Goal: Transaction & Acquisition: Download file/media

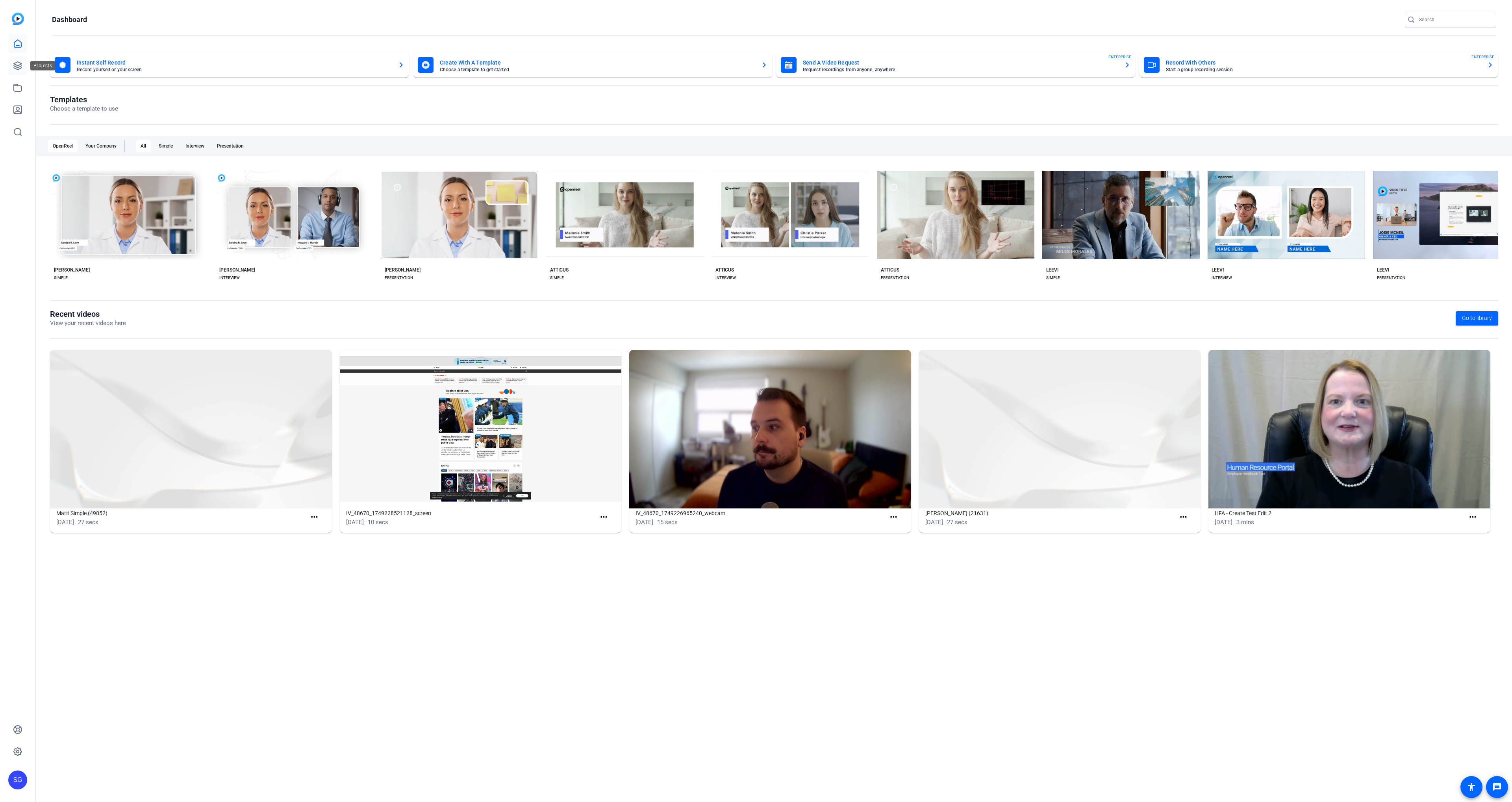
click at [13, 62] on icon at bounding box center [17, 66] width 9 height 9
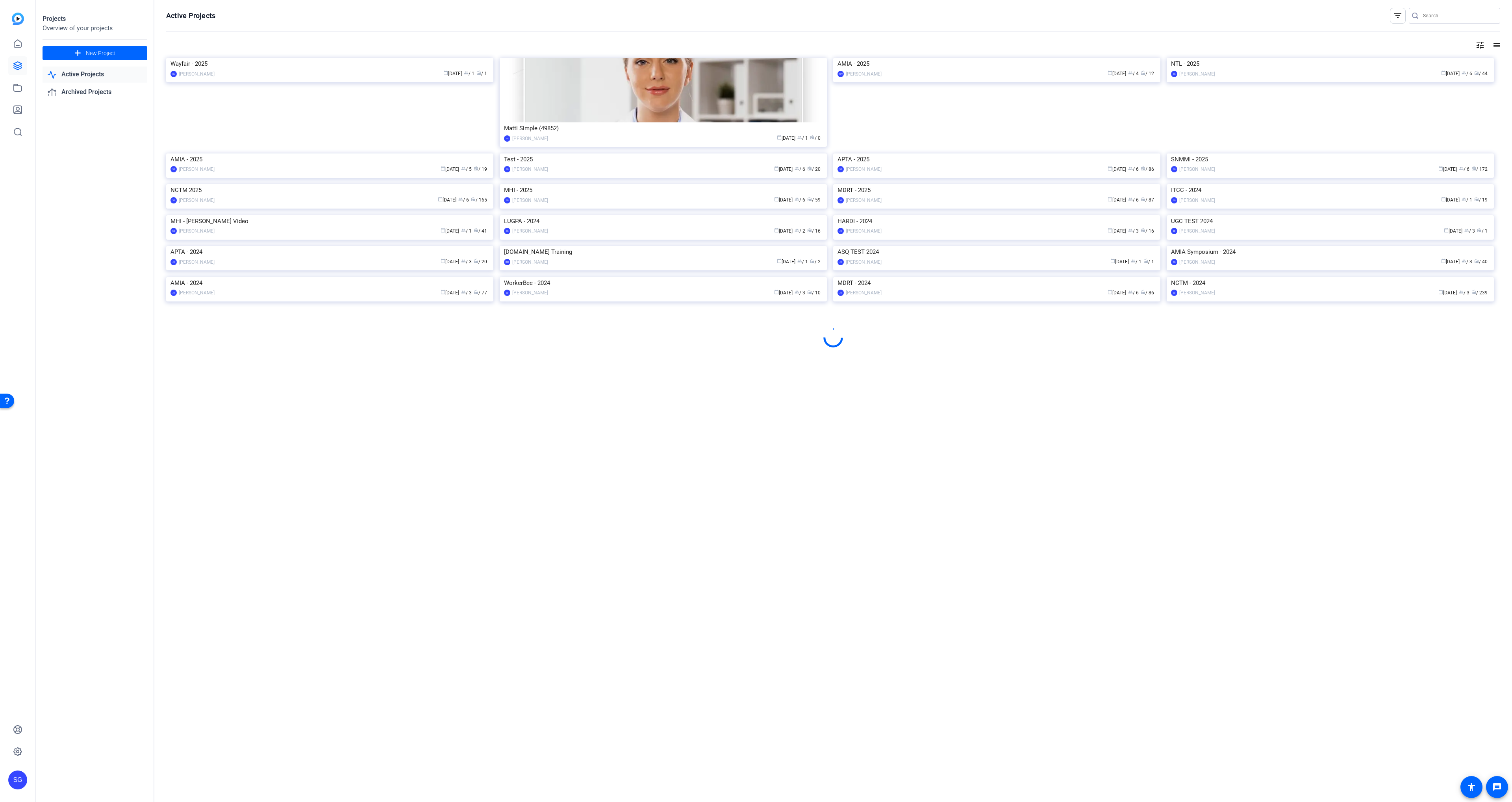
click at [1325, 153] on img at bounding box center [1331, 153] width 327 height 0
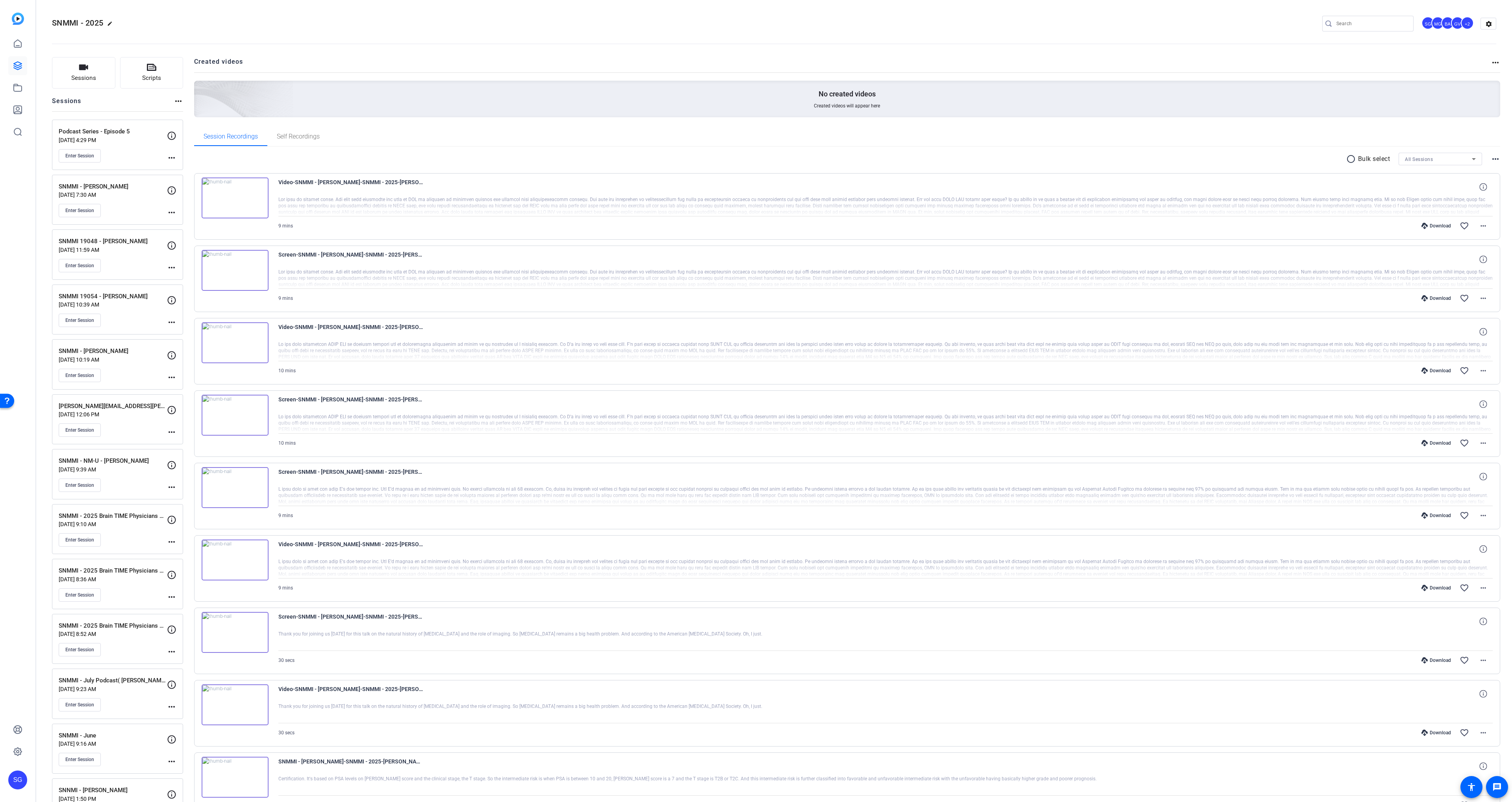
click at [115, 207] on div "Enter Session" at bounding box center [112, 210] width 108 height 14
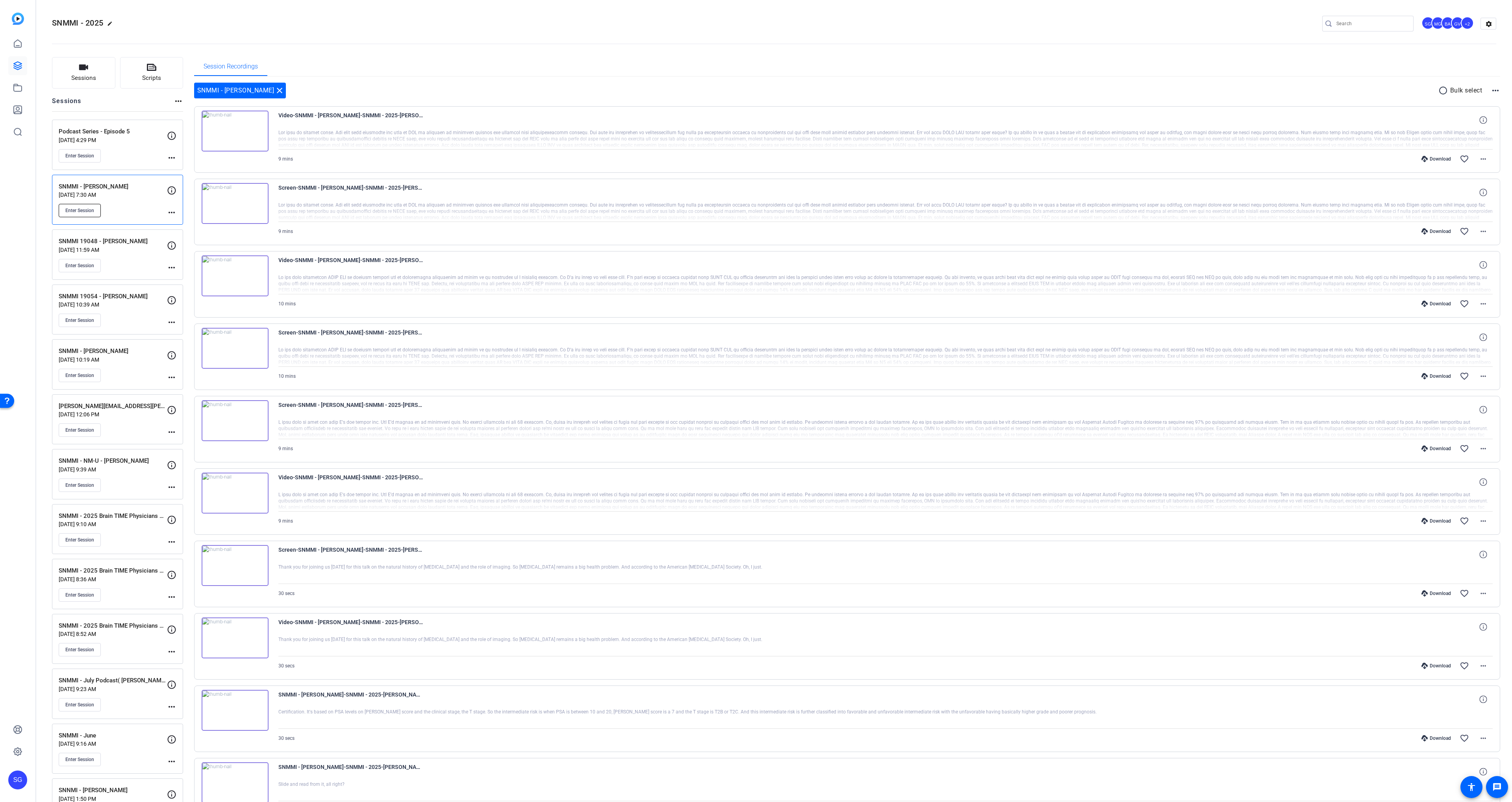
click at [78, 204] on button "Enter Session" at bounding box center [79, 210] width 42 height 14
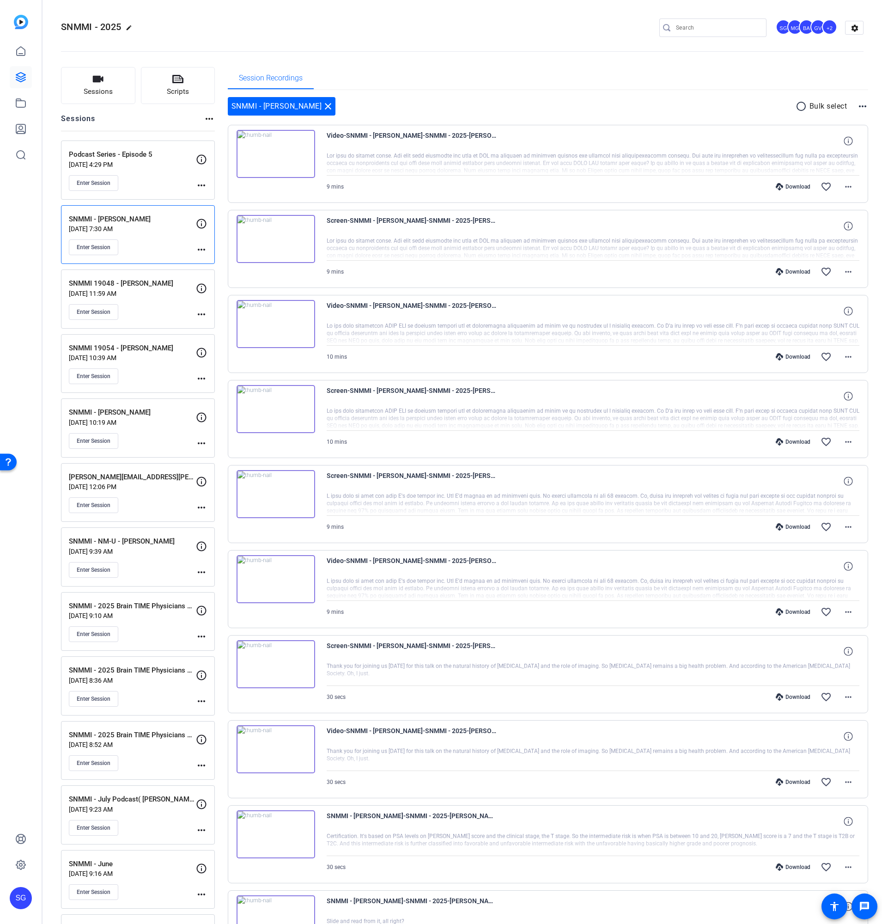
drag, startPoint x: 141, startPoint y: 219, endPoint x: 100, endPoint y: 221, distance: 41.6
click at [100, 221] on p "SNMMI - [PERSON_NAME]" at bounding box center [132, 219] width 127 height 11
drag, startPoint x: 98, startPoint y: 219, endPoint x: 143, endPoint y: 220, distance: 45.3
click at [143, 220] on p "SNMMI - [PERSON_NAME]" at bounding box center [132, 219] width 127 height 11
copy p "[PERSON_NAME]"
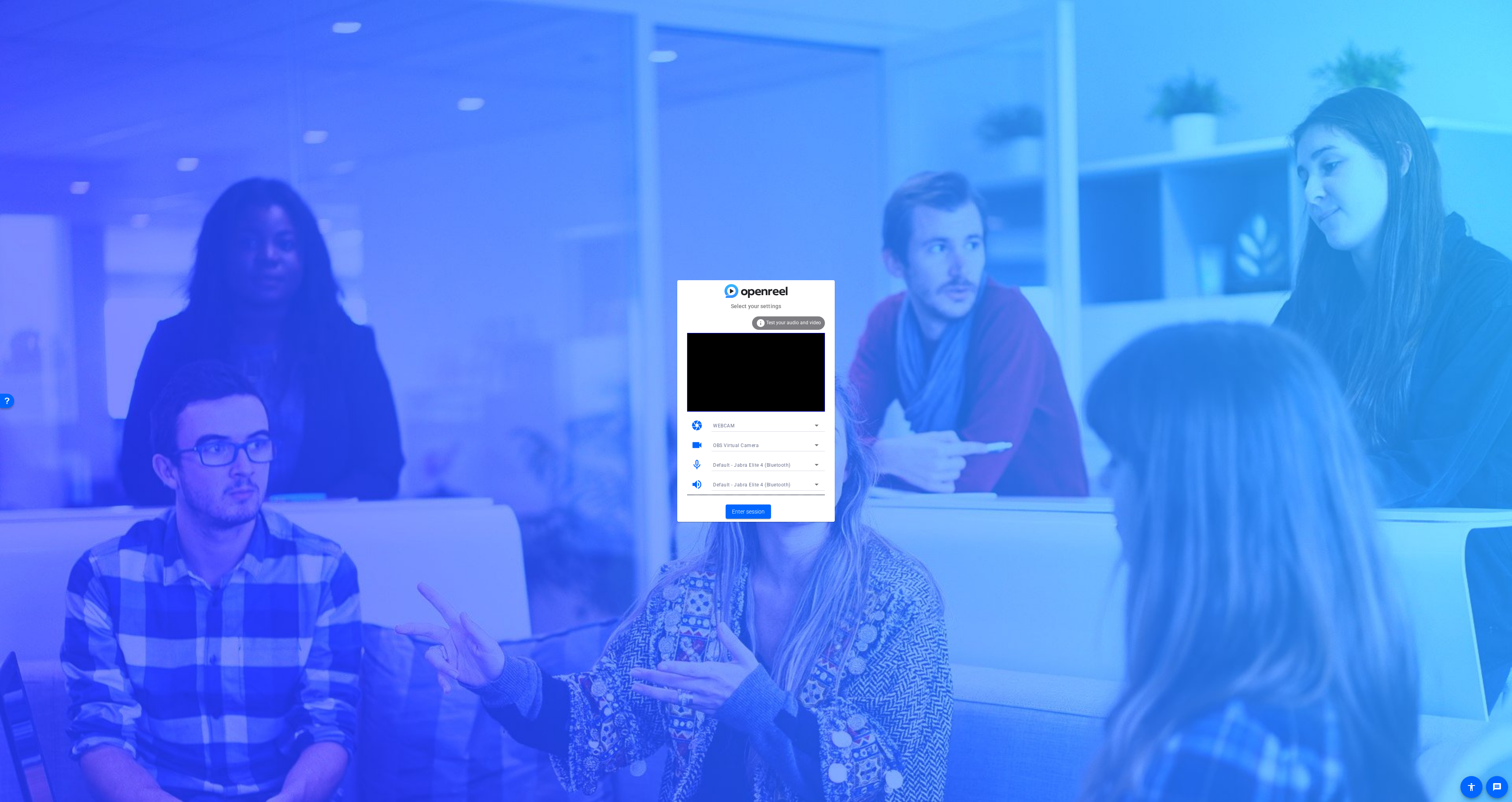
click at [767, 462] on span "Default - Jabra Elite 4 (Bluetooth)" at bounding box center [751, 465] width 78 height 5
click at [762, 501] on span "Steinberg UR12 (0499:170a)" at bounding box center [753, 505] width 80 height 9
click at [754, 490] on div "Default - Jabra Elite 4 (Bluetooth)" at bounding box center [766, 484] width 106 height 13
click at [751, 485] on div at bounding box center [756, 401] width 1512 height 802
click at [751, 485] on span "Default - Jabra Elite 4 (Bluetooth)" at bounding box center [751, 484] width 78 height 5
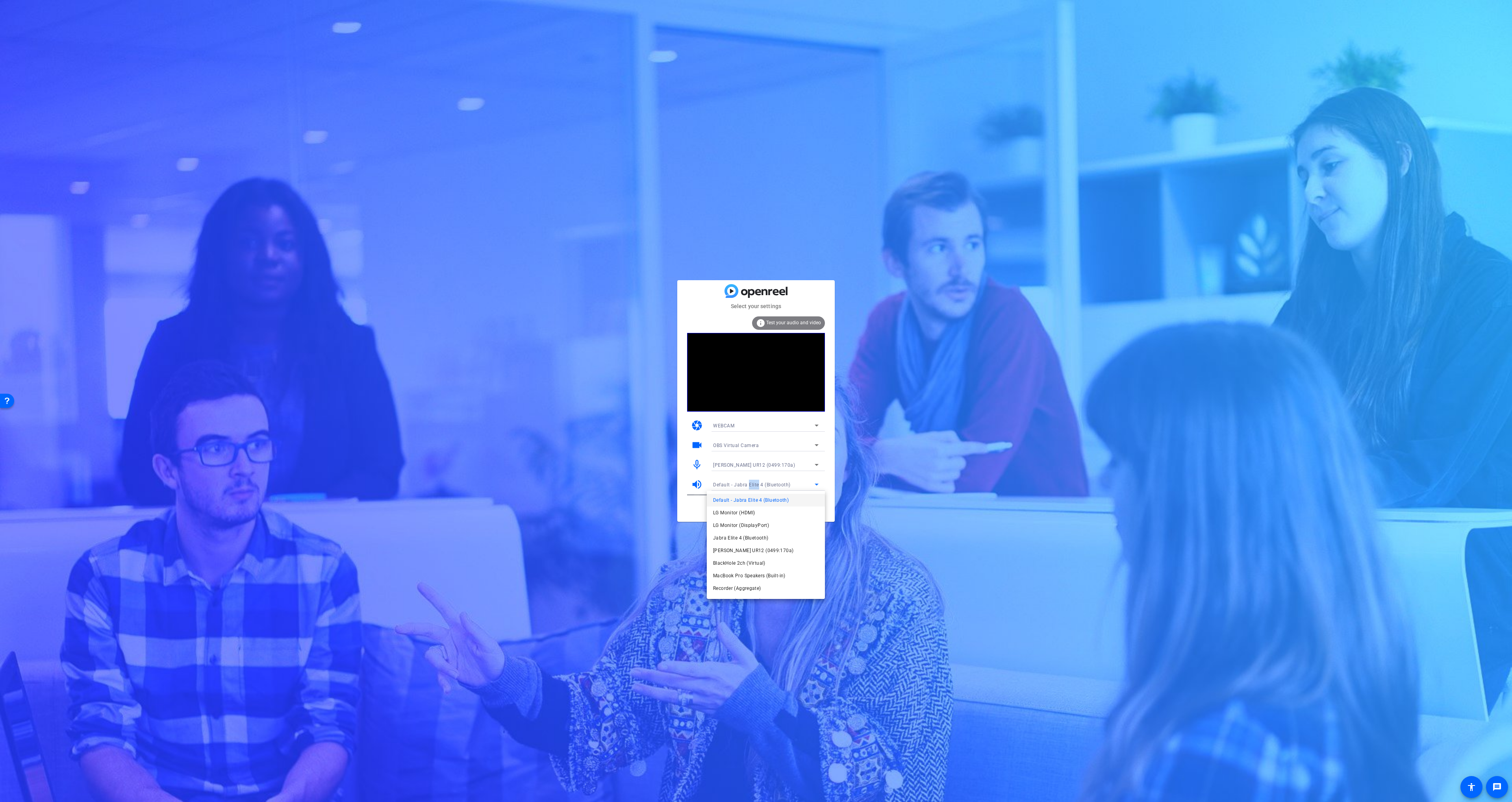
click at [753, 549] on span "Steinberg UR12 (0499:170a)" at bounding box center [753, 550] width 80 height 9
click at [756, 508] on span "Enter session" at bounding box center [748, 512] width 32 height 9
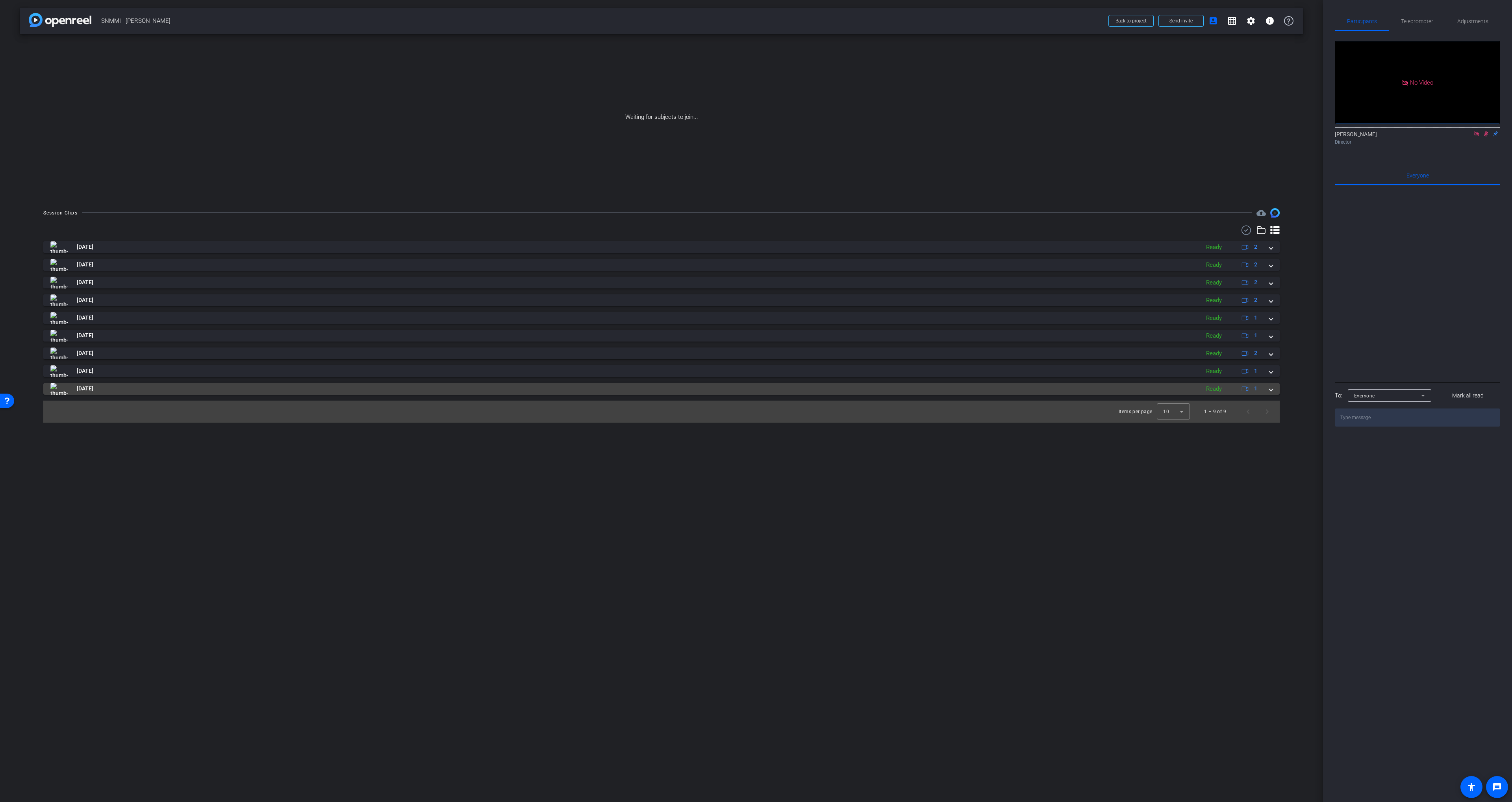
click at [863, 387] on mat-panel-title "Aug 18, 2025" at bounding box center [623, 389] width 1146 height 12
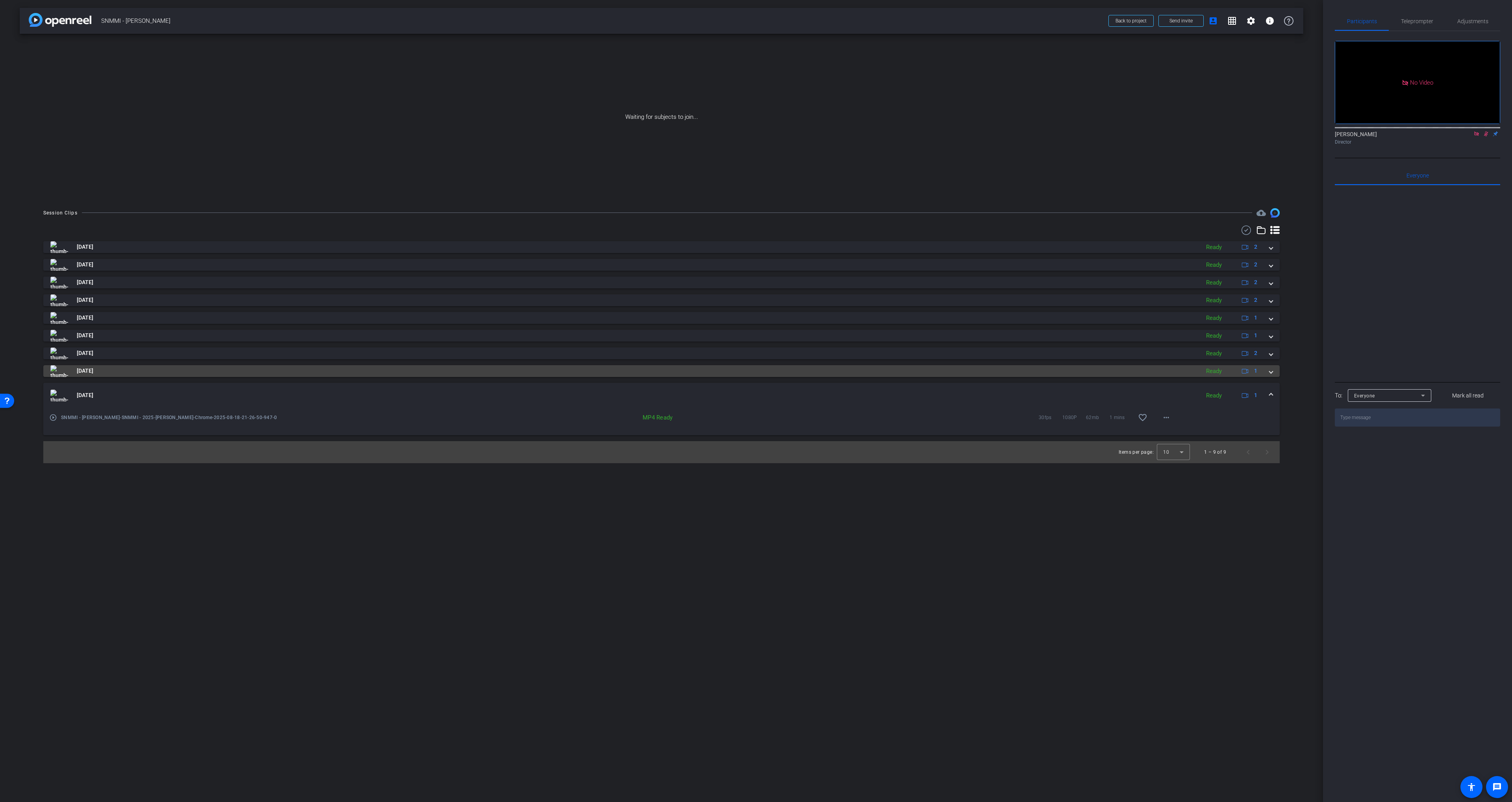
click at [863, 372] on mat-panel-title "Aug 18, 2025" at bounding box center [623, 371] width 1146 height 12
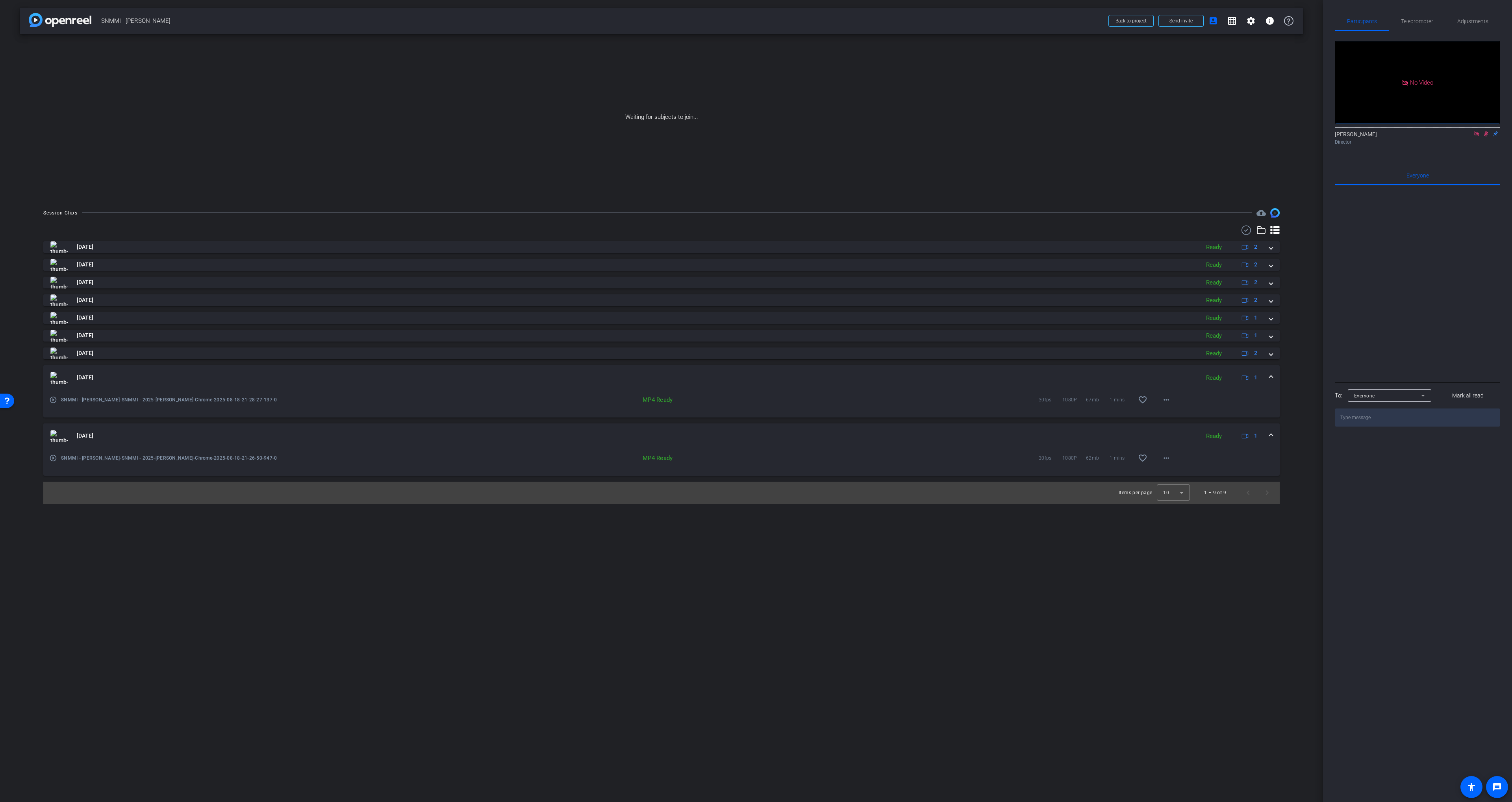
click at [864, 372] on mat-panel-title "Aug 18, 2025" at bounding box center [623, 378] width 1146 height 12
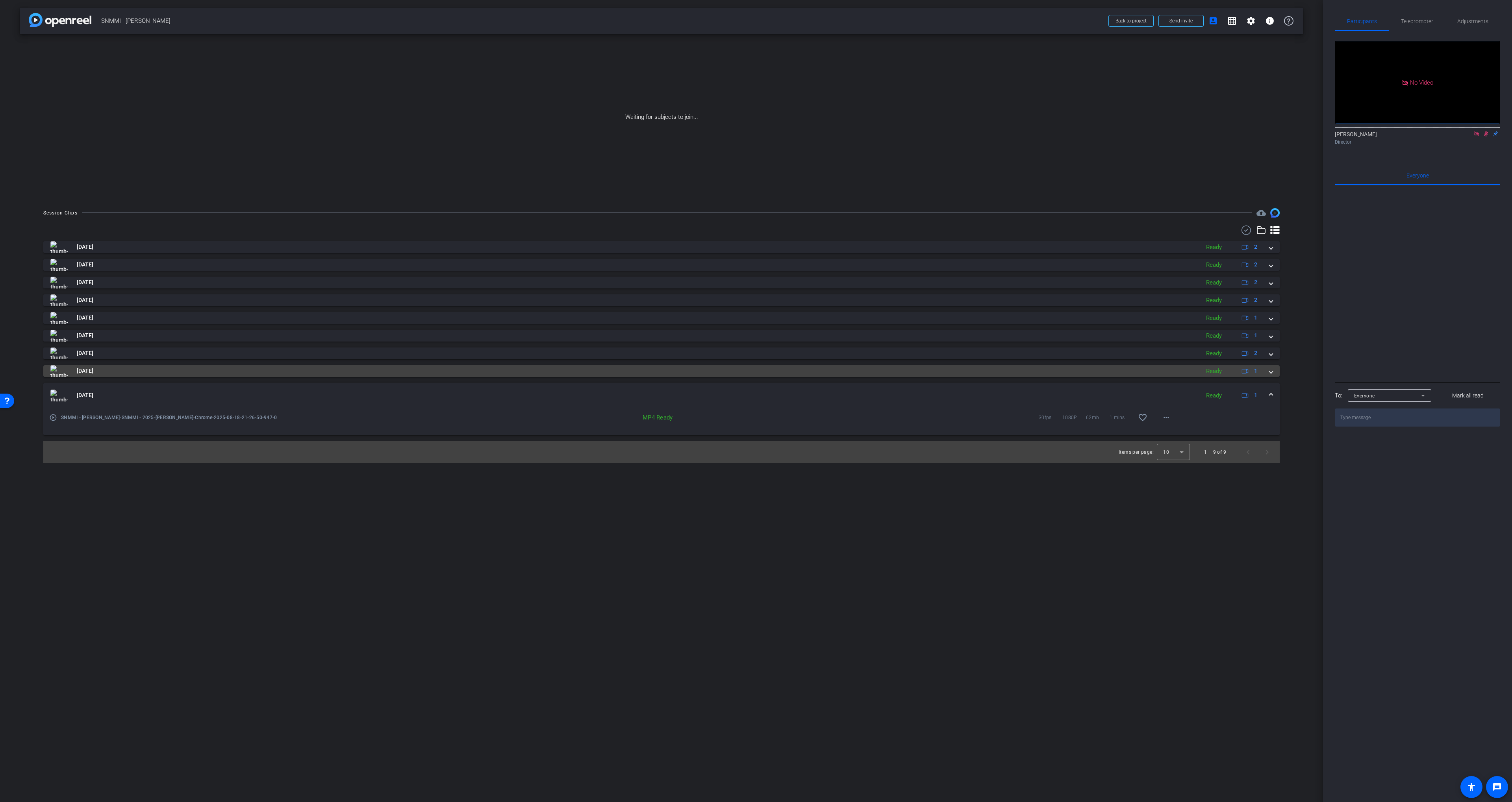
click at [856, 367] on mat-panel-title "Aug 18, 2025" at bounding box center [623, 371] width 1146 height 12
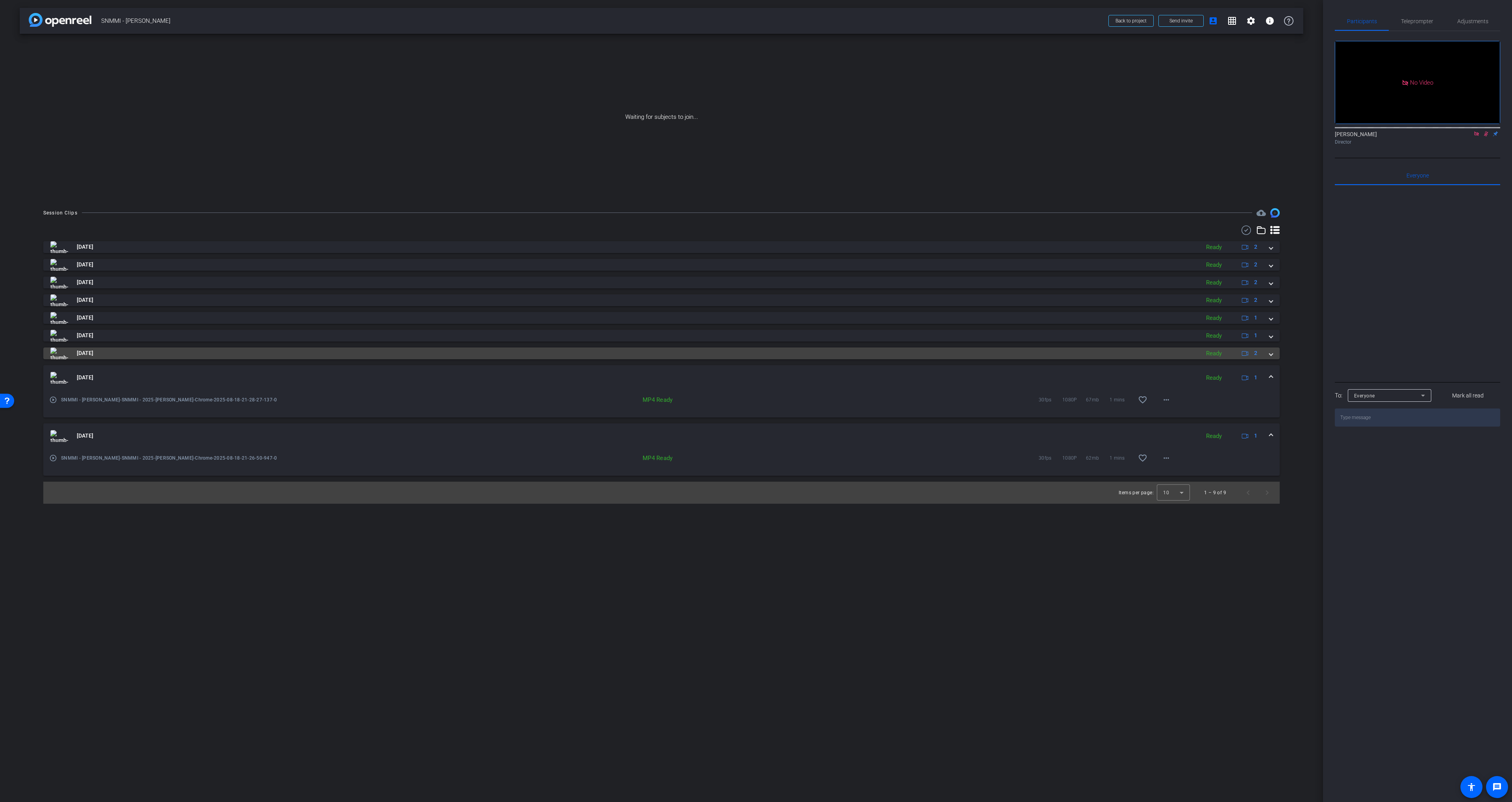
click at [854, 350] on mat-panel-title "Aug 18, 2025" at bounding box center [623, 353] width 1146 height 12
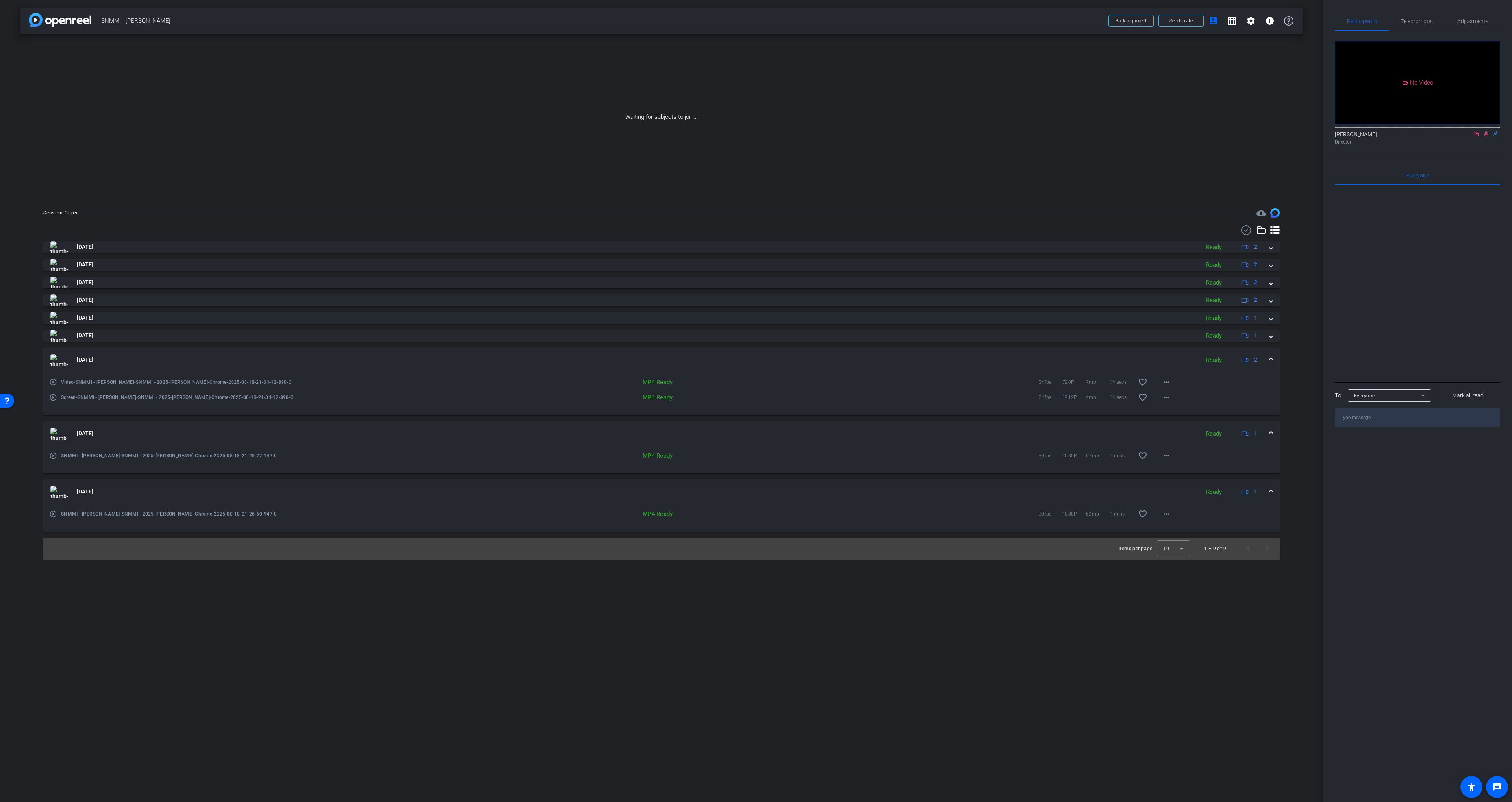
drag, startPoint x: 854, startPoint y: 350, endPoint x: 854, endPoint y: 338, distance: 12.0
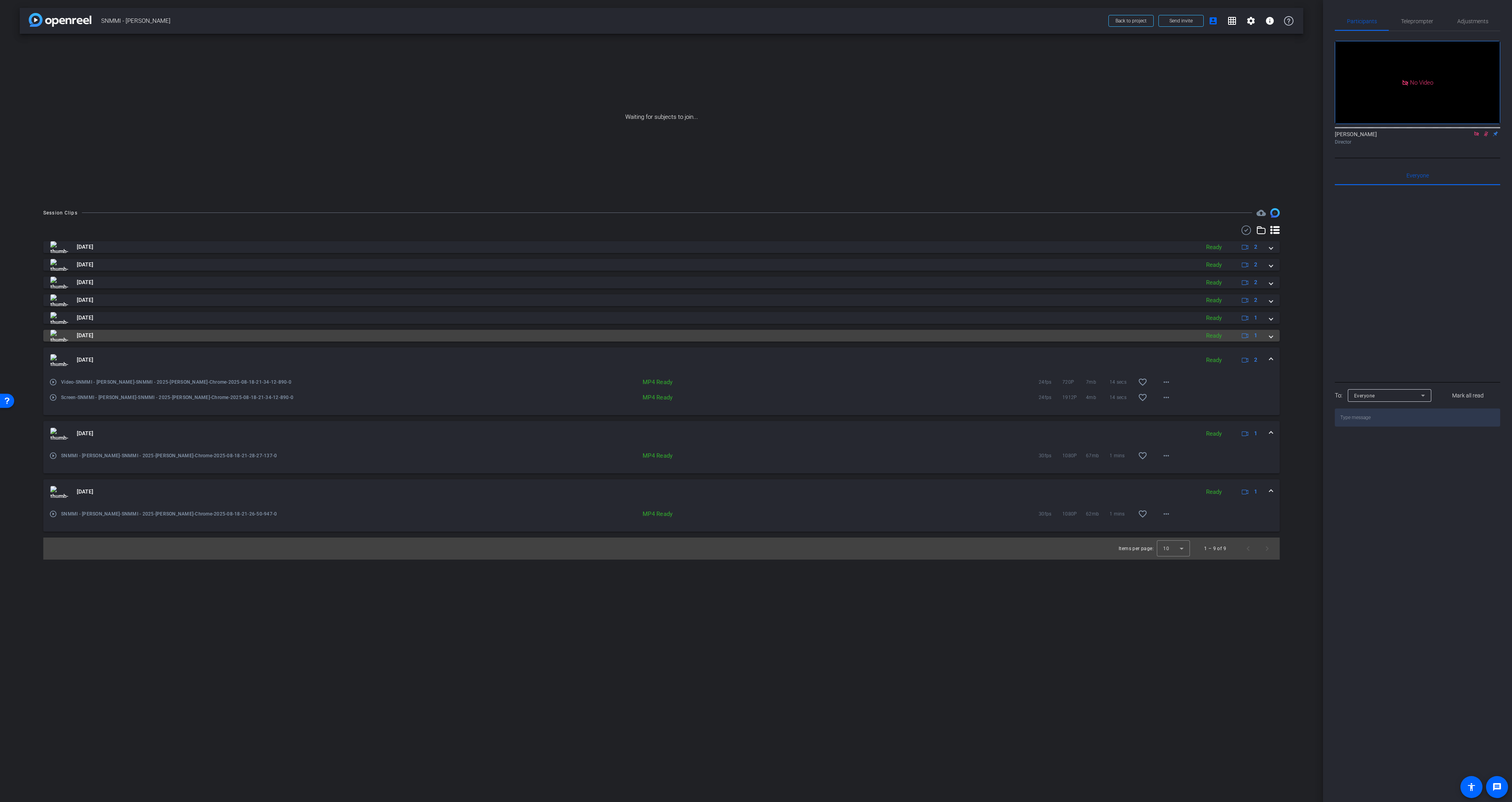
click at [854, 350] on mat-expansion-panel-header "Aug 18, 2025 Ready 2" at bounding box center [662, 360] width 1237 height 26
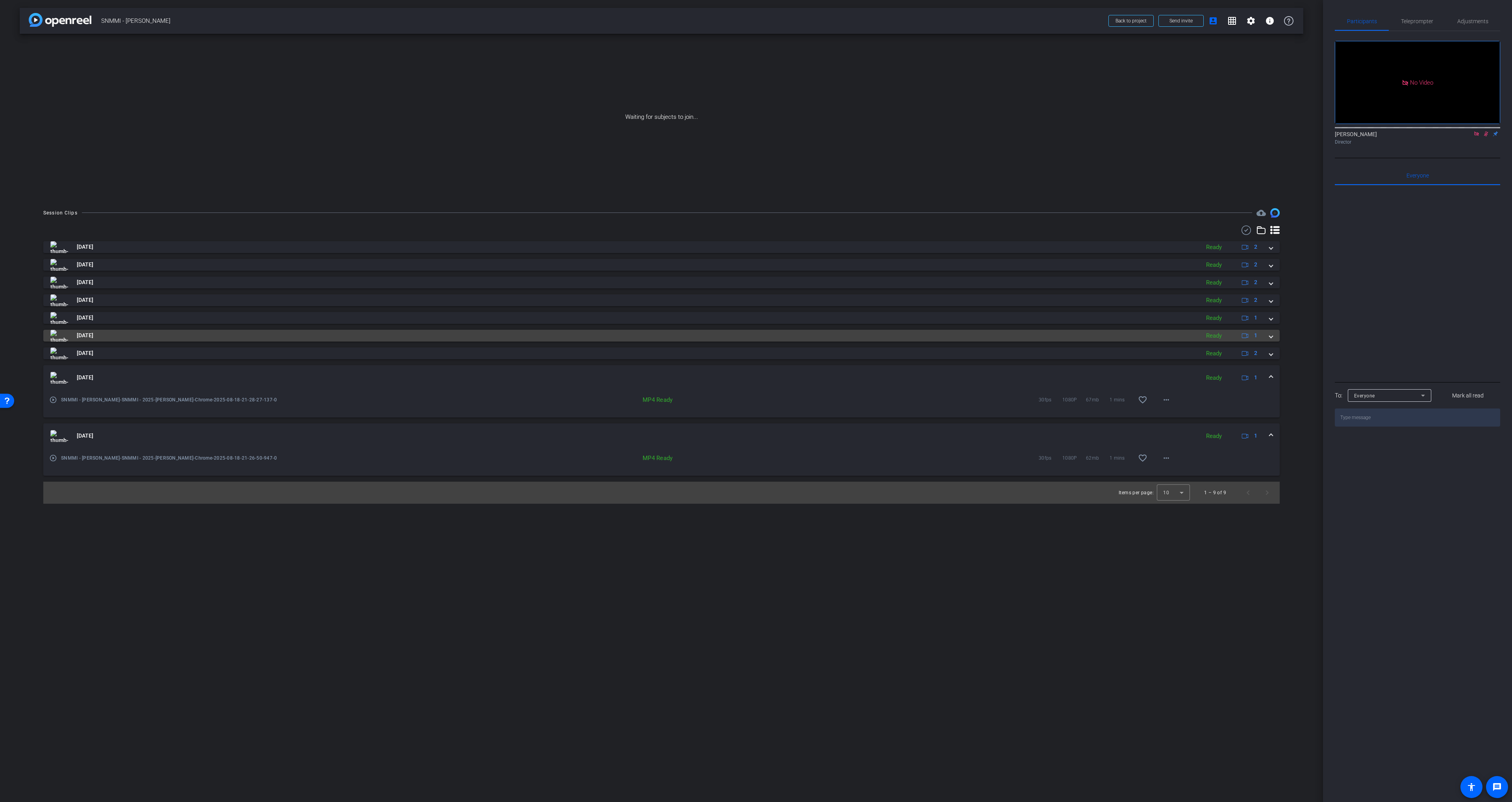
click at [851, 335] on mat-panel-title "Aug 18, 2025" at bounding box center [623, 335] width 1146 height 12
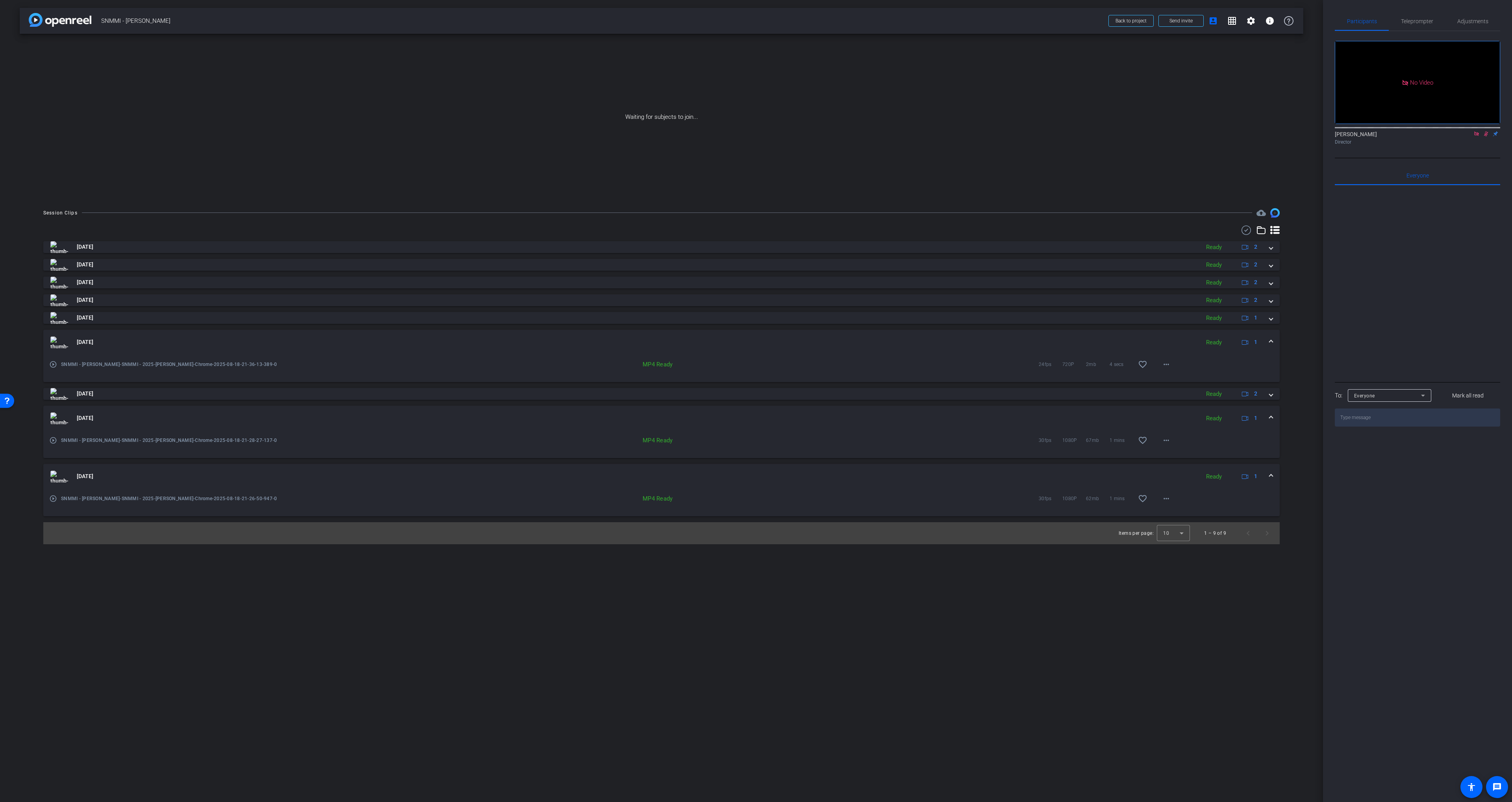
click at [851, 335] on mat-expansion-panel-header "Aug 18, 2025 Ready 1" at bounding box center [662, 342] width 1237 height 26
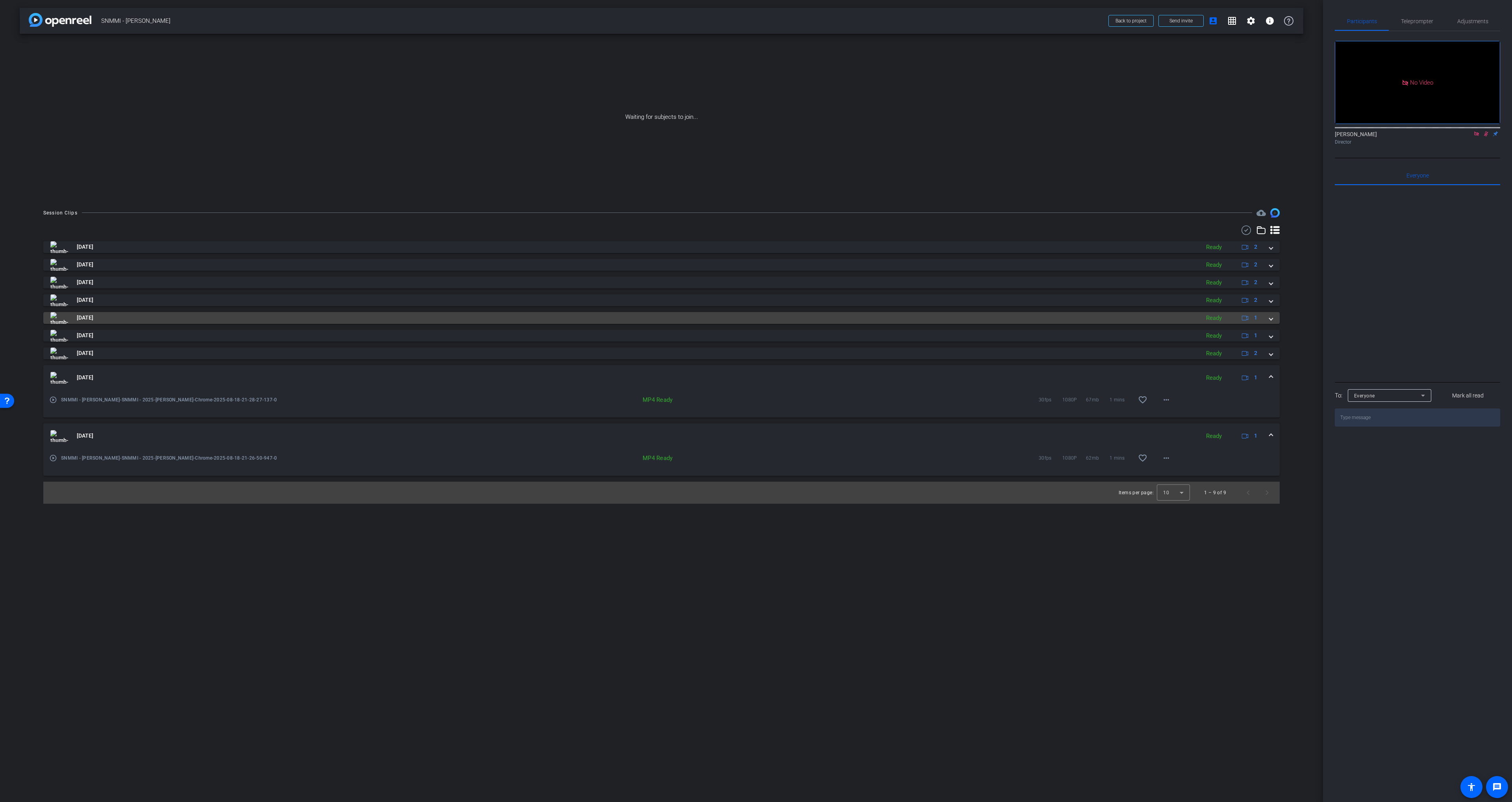
click at [840, 324] on mat-panel-title "Aug 18, 2025" at bounding box center [623, 318] width 1146 height 12
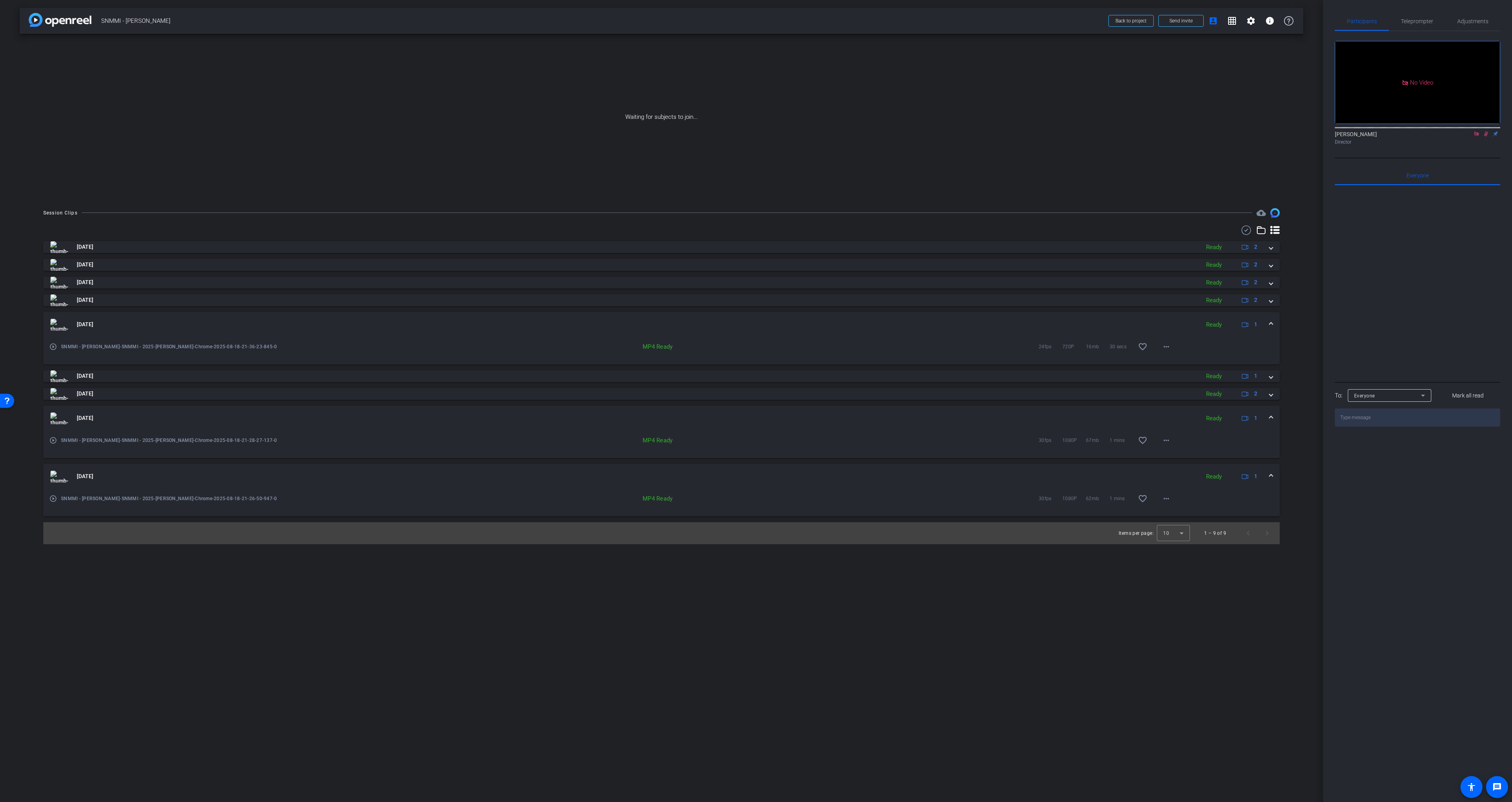
click at [840, 324] on mat-panel-title "Aug 18, 2025" at bounding box center [623, 324] width 1146 height 12
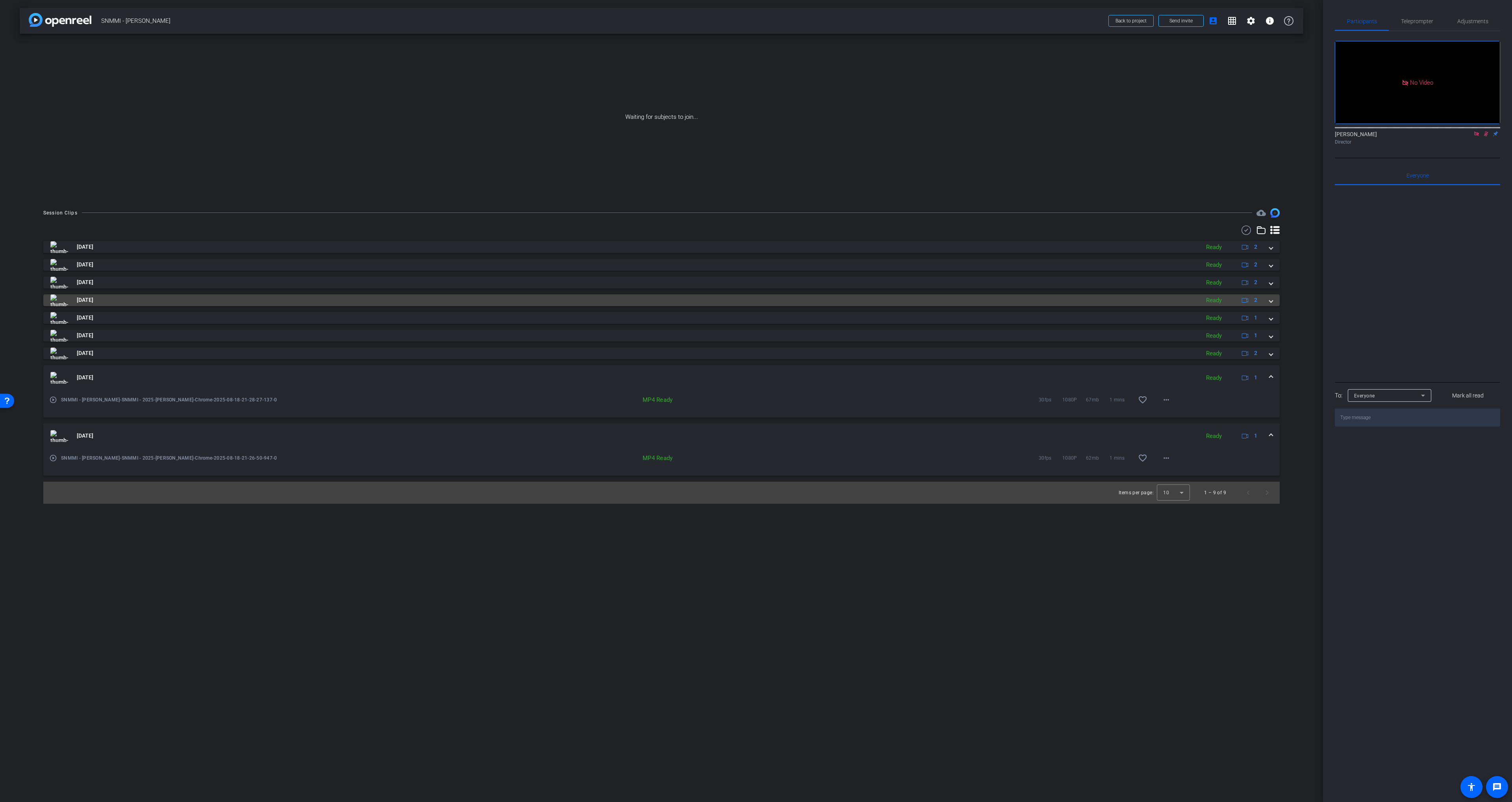
click at [823, 302] on mat-panel-title "Aug 21, 2025" at bounding box center [623, 301] width 1146 height 12
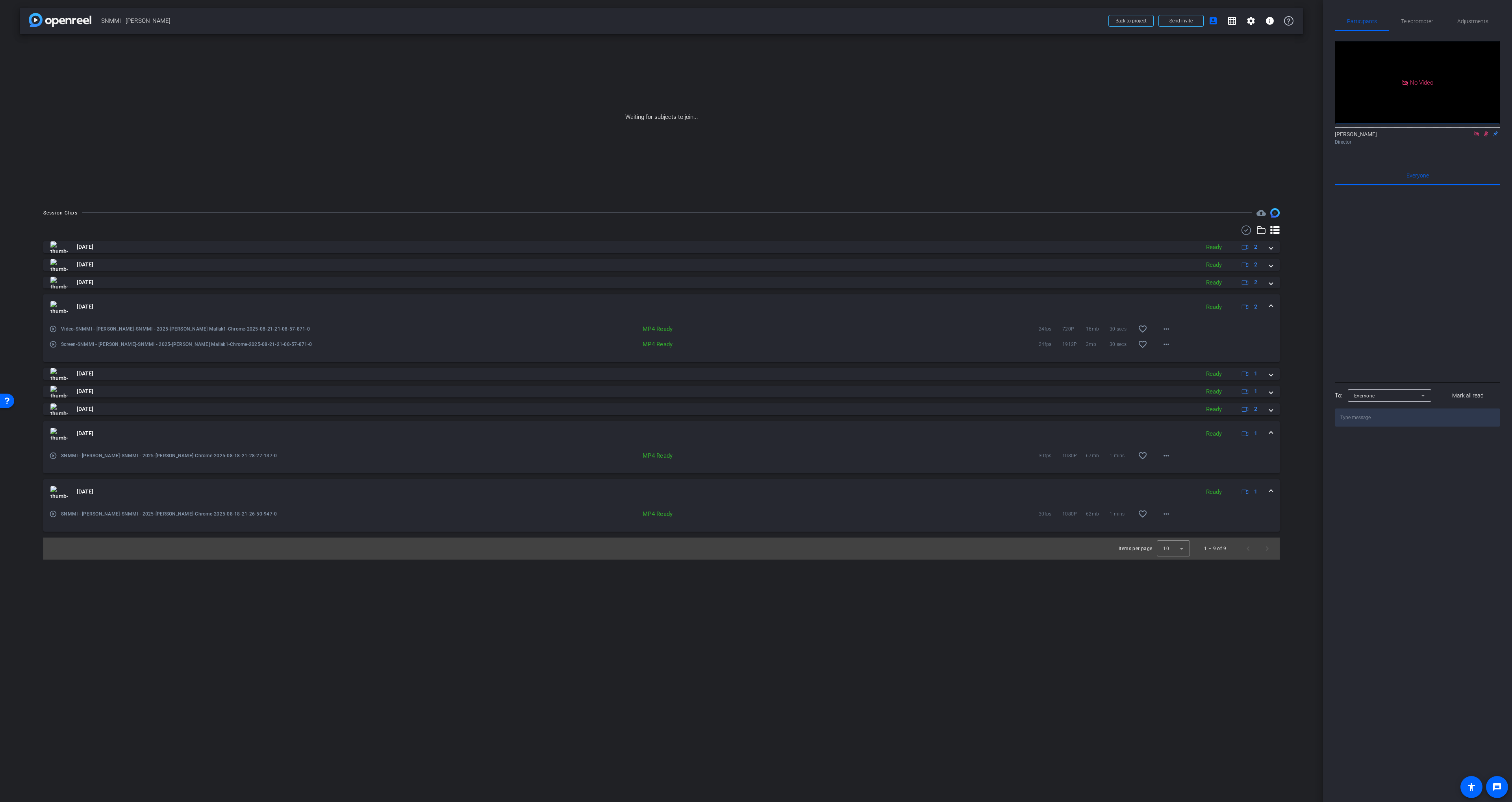
click at [817, 299] on mat-expansion-panel-header "Aug 21, 2025 Ready 2" at bounding box center [662, 307] width 1237 height 26
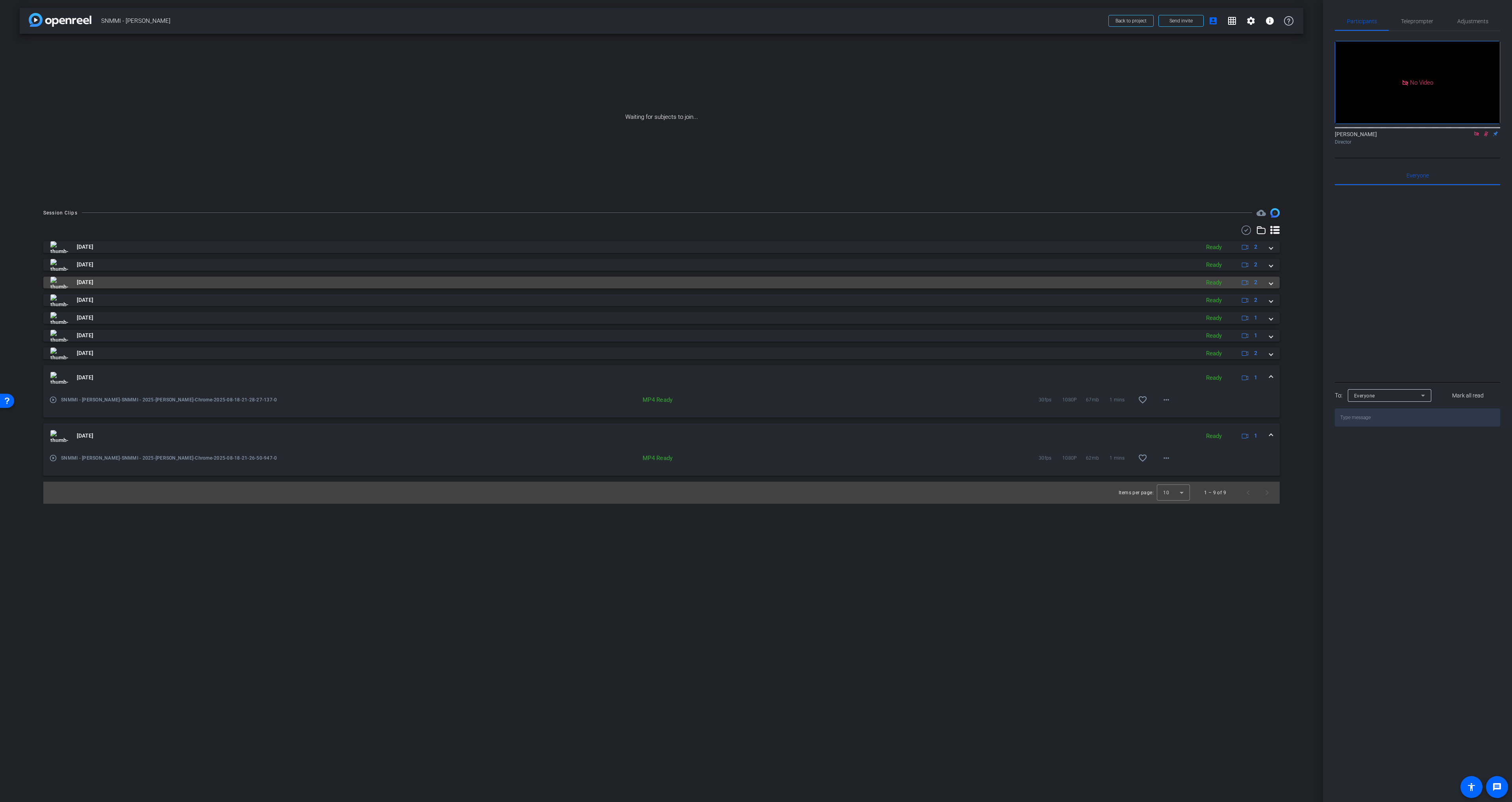
click at [798, 282] on mat-panel-title "Aug 21, 2025" at bounding box center [623, 283] width 1146 height 12
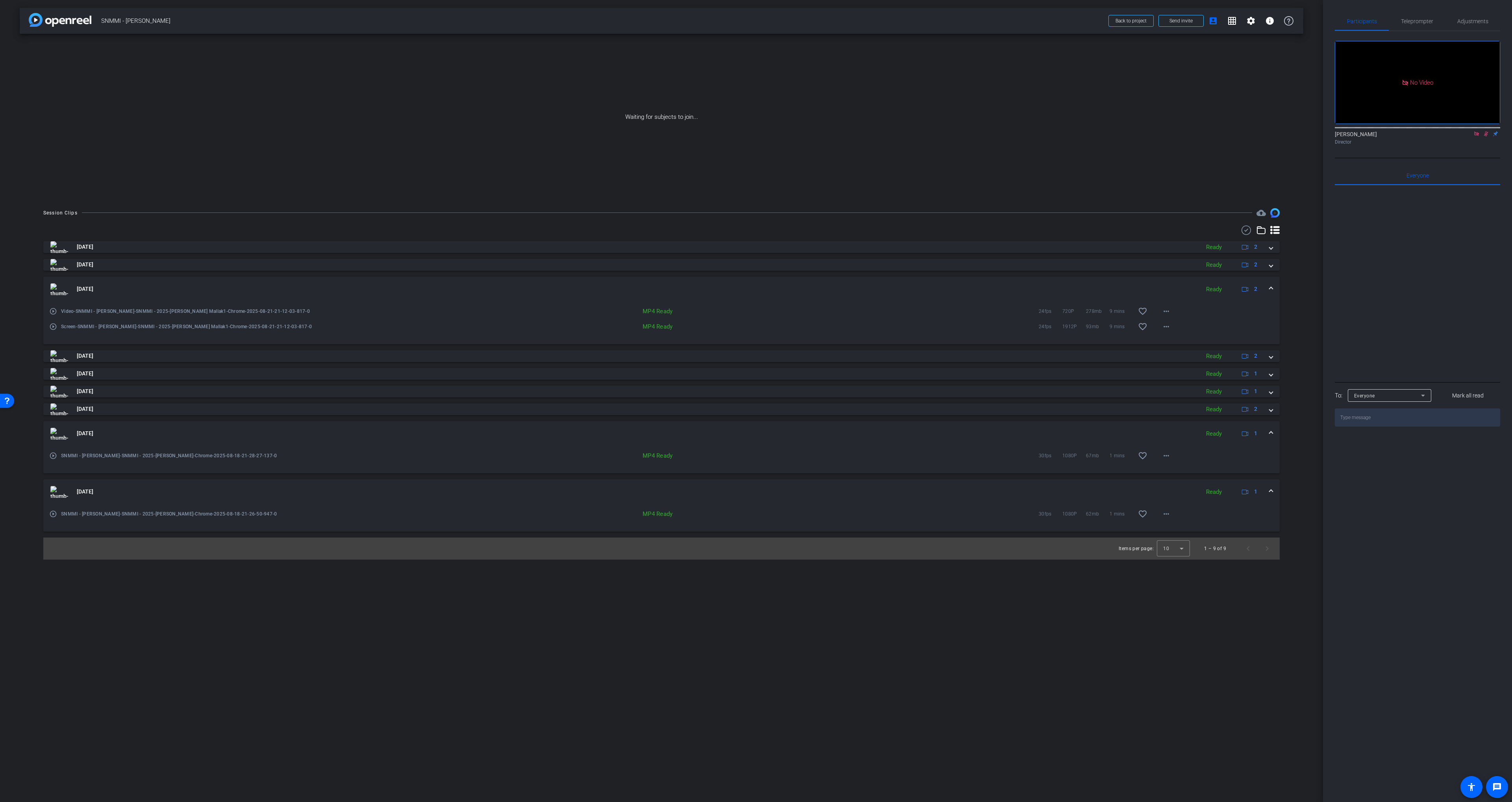
click at [797, 282] on mat-expansion-panel-header "Aug 21, 2025 Ready 2" at bounding box center [662, 289] width 1237 height 26
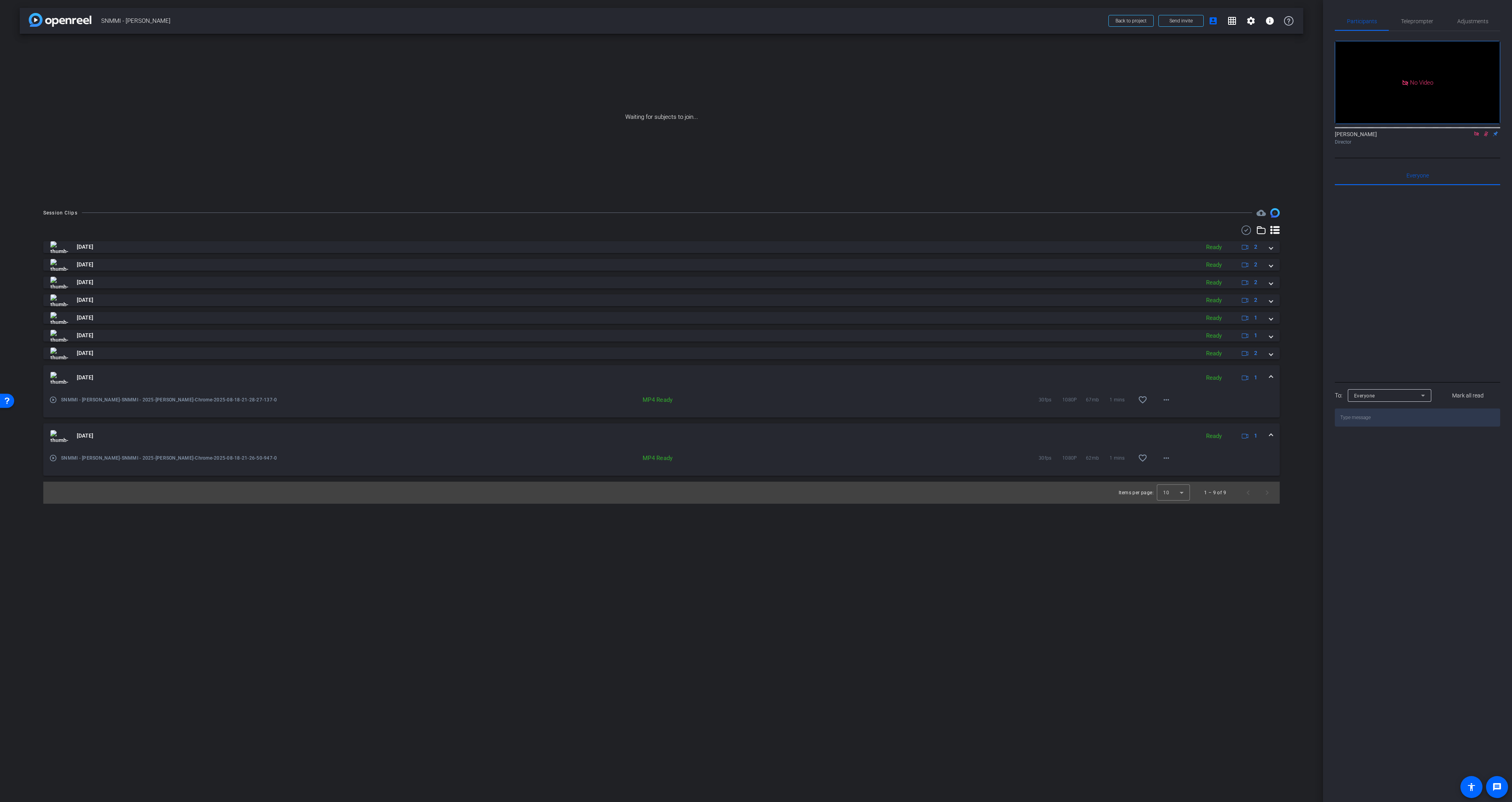
click at [767, 255] on div "Aug 21, 2025 Ready 2 Aug 21, 2025 Ready 2 Aug 21, 2025 Ready 2 play_circle_outl…" at bounding box center [662, 358] width 1237 height 235
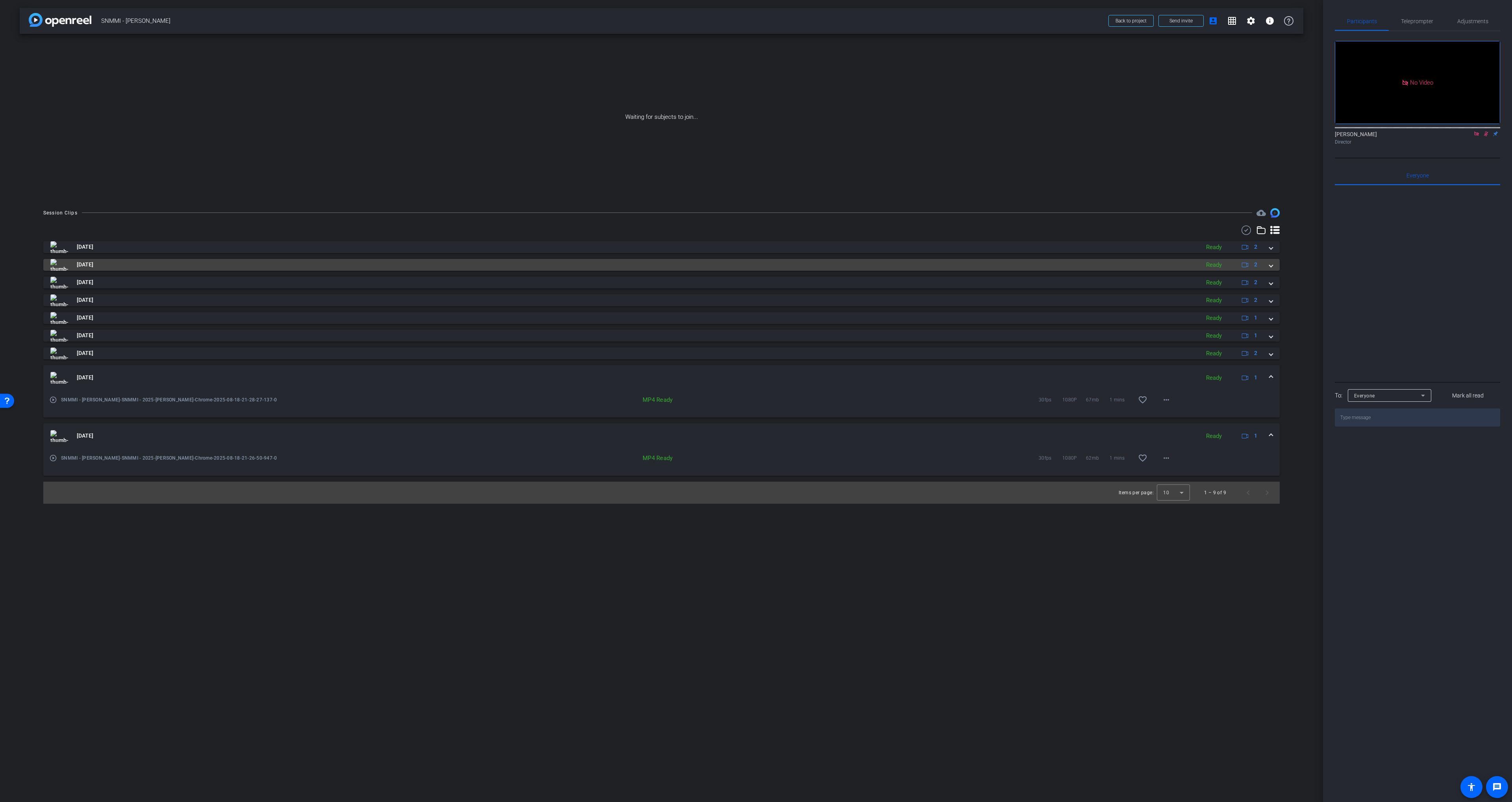
click at [766, 261] on mat-panel-title "Aug 21, 2025" at bounding box center [623, 265] width 1146 height 12
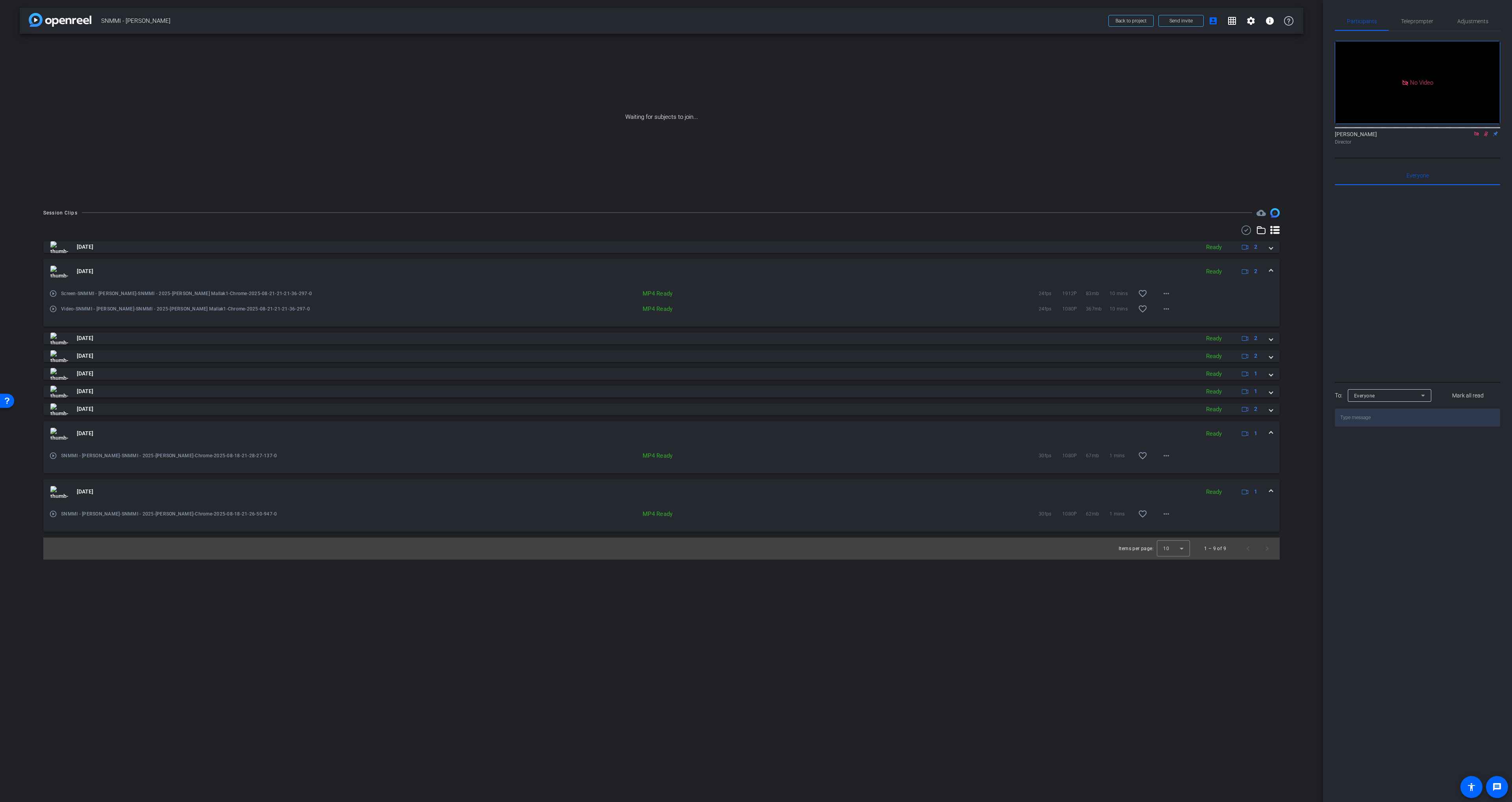
drag, startPoint x: 768, startPoint y: 261, endPoint x: 767, endPoint y: 246, distance: 15.0
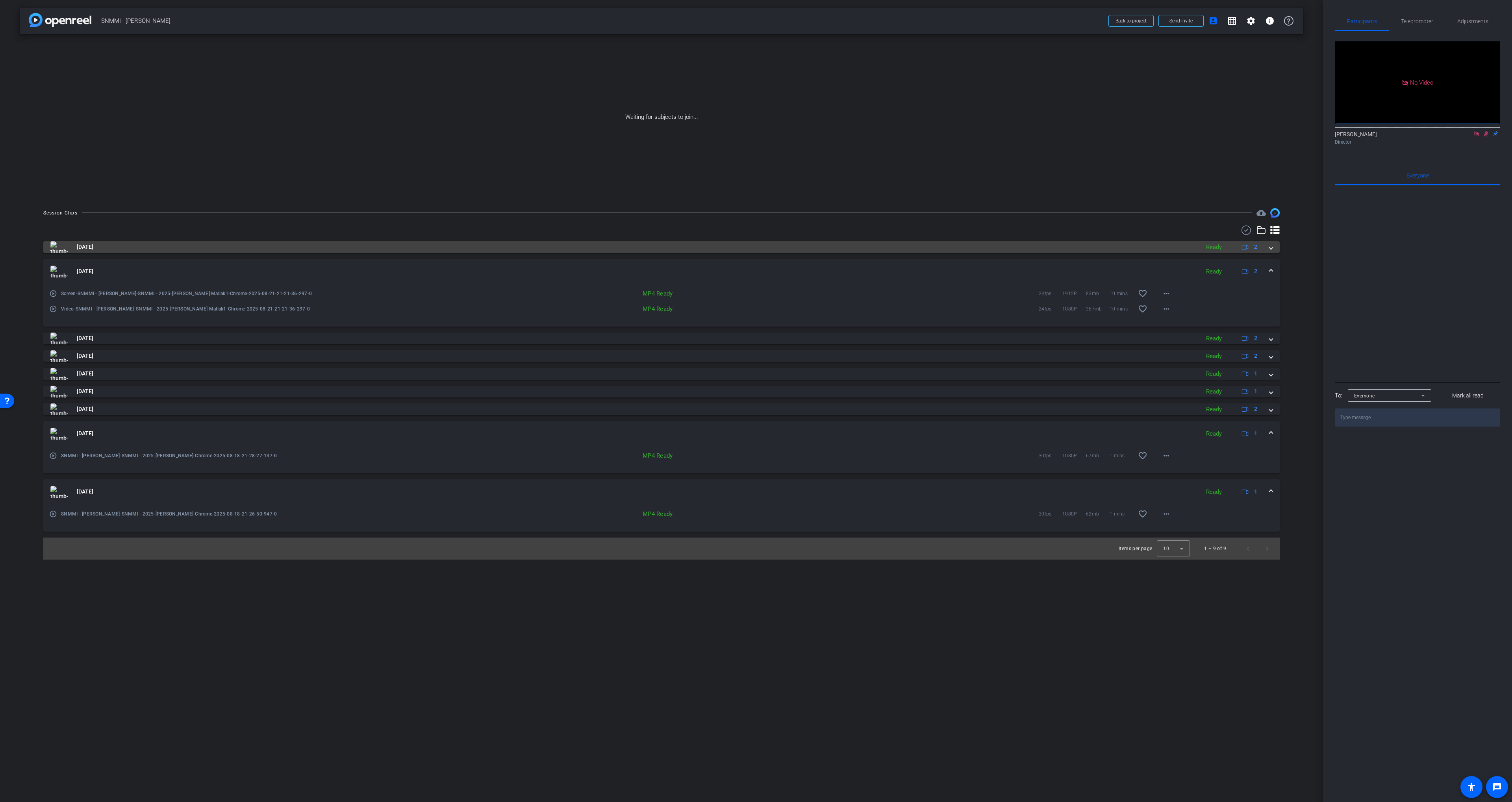
click at [768, 261] on mat-expansion-panel-header "Aug 21, 2025 Ready 2" at bounding box center [662, 272] width 1237 height 26
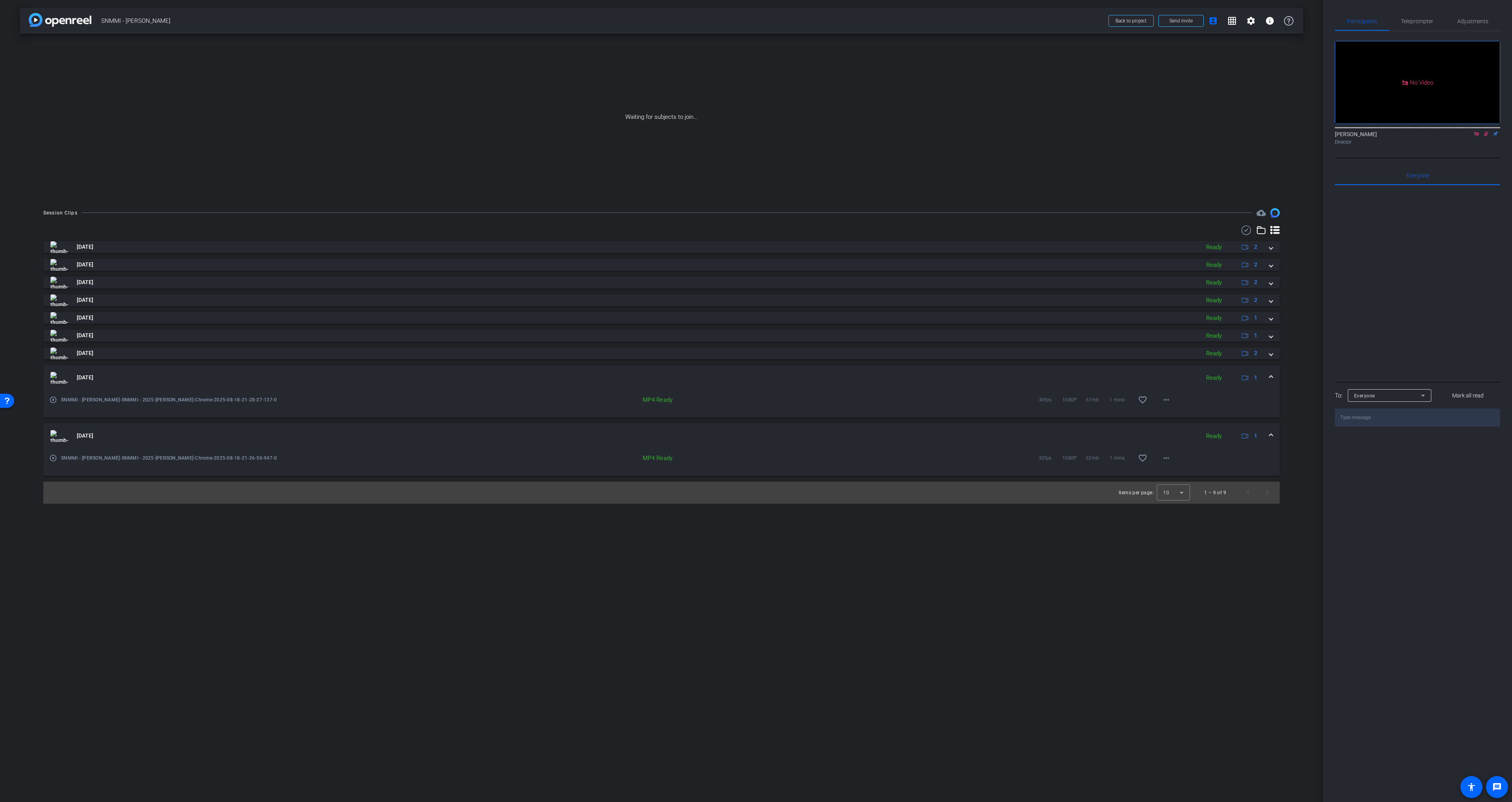
click at [754, 238] on div "Aug 21, 2025 Ready 2 Aug 21, 2025 Ready 2 play_circle_outline Screen-SNMMI - Na…" at bounding box center [662, 364] width 1237 height 278
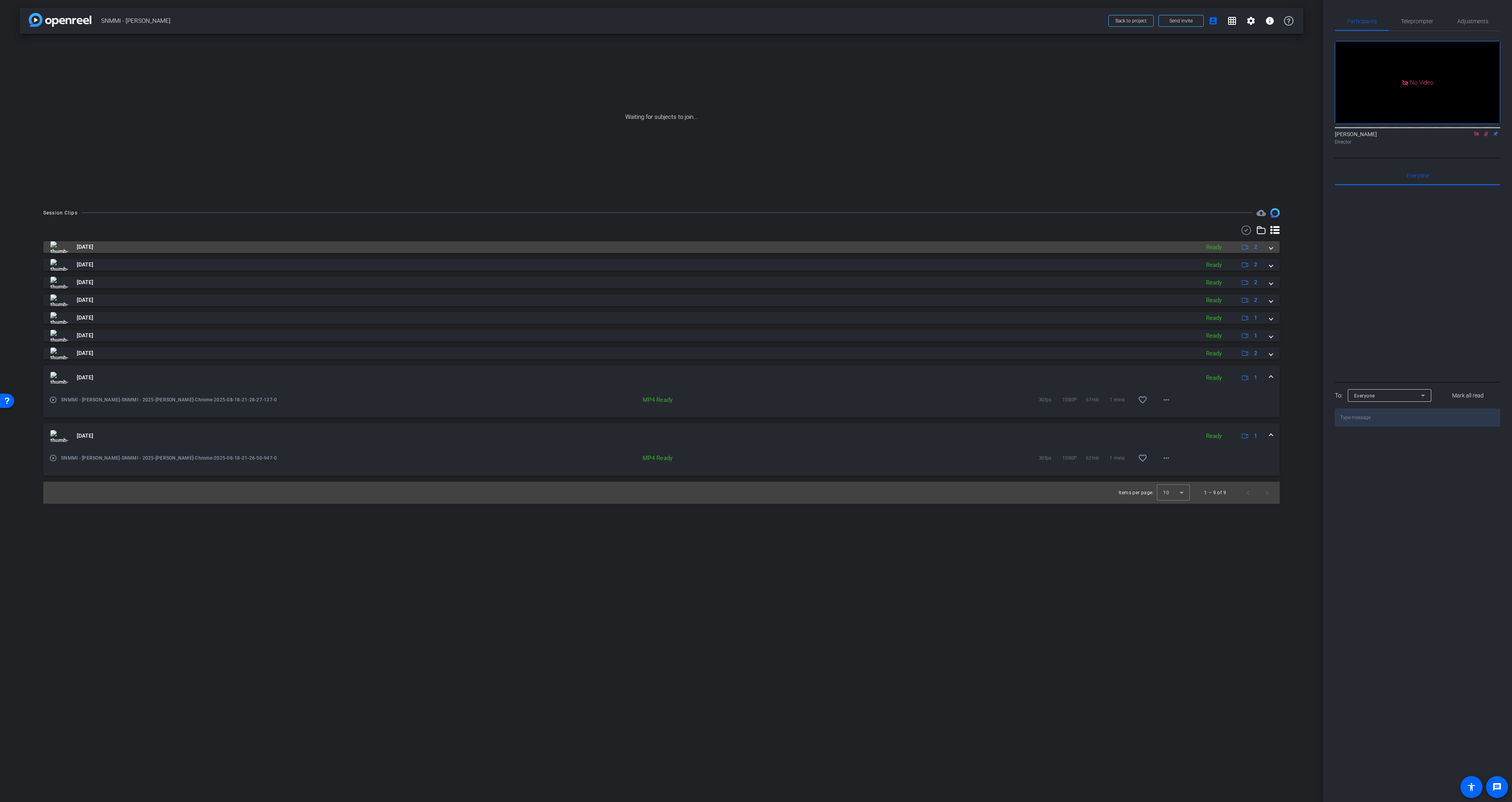
click at [754, 241] on mat-panel-title "Aug 21, 2025" at bounding box center [623, 247] width 1146 height 12
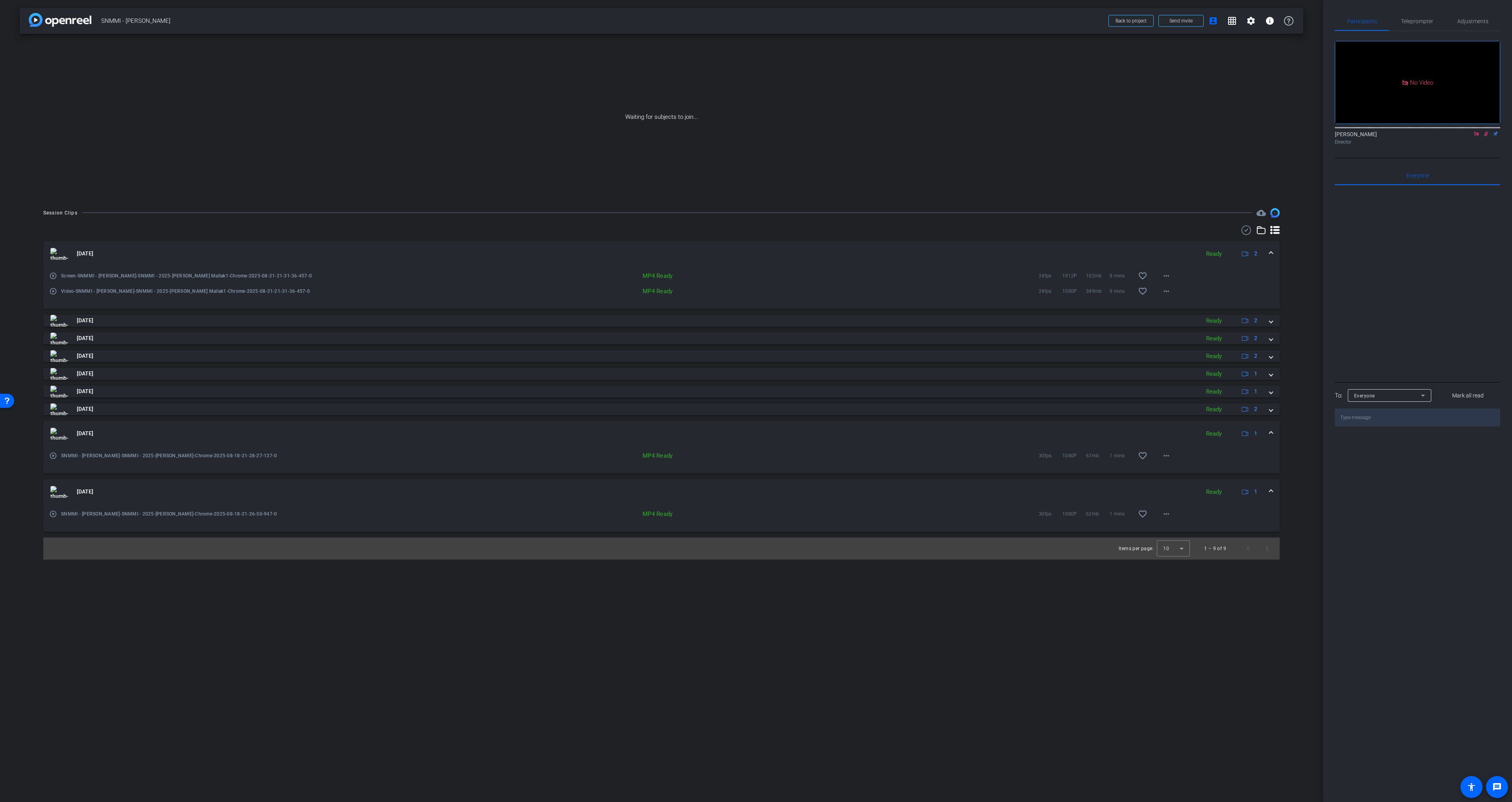
click at [756, 241] on mat-expansion-panel-header "Aug 21, 2025 Ready 2" at bounding box center [662, 254] width 1237 height 26
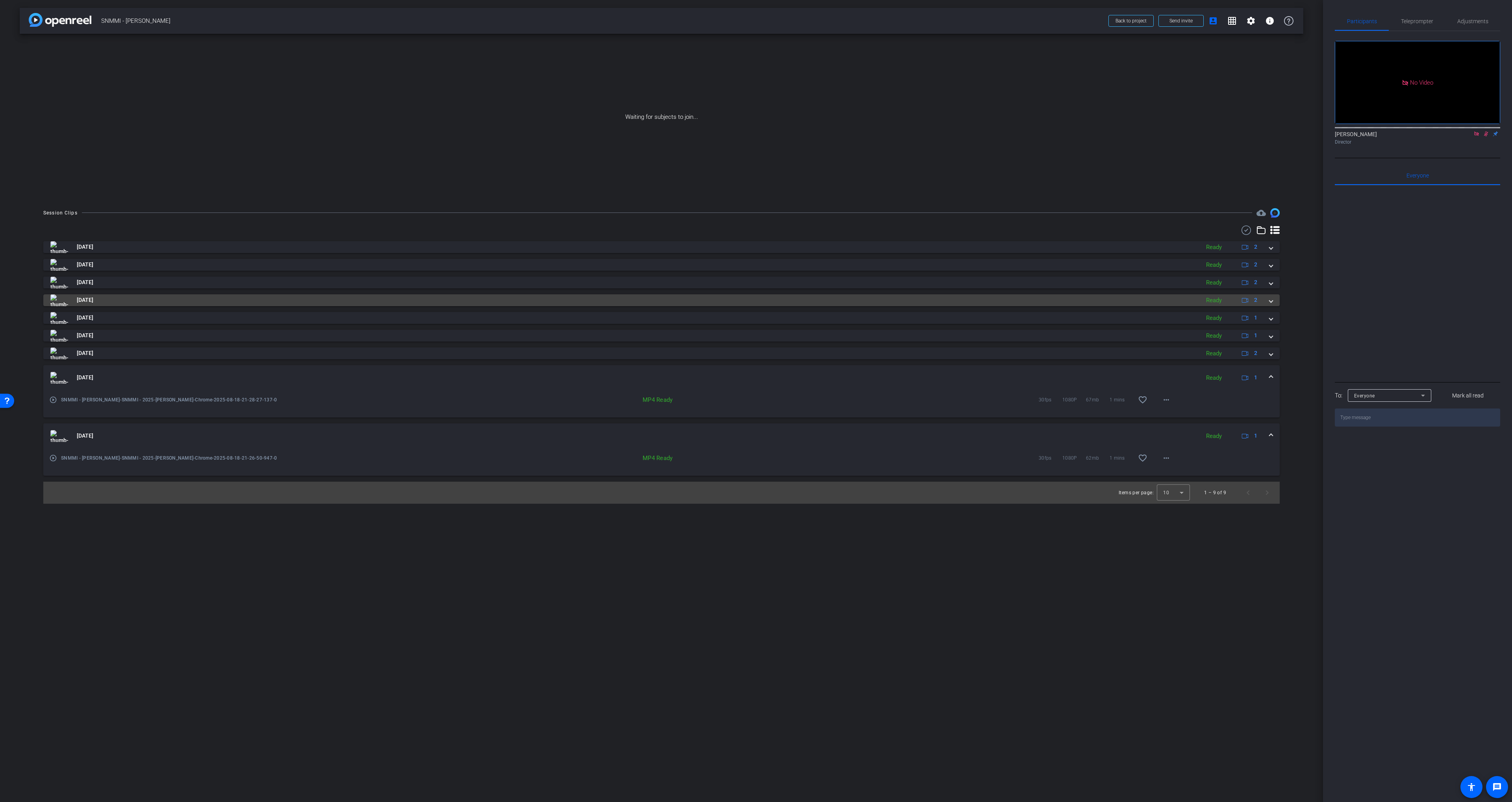
click at [757, 305] on mat-panel-title "Aug 21, 2025" at bounding box center [623, 301] width 1146 height 12
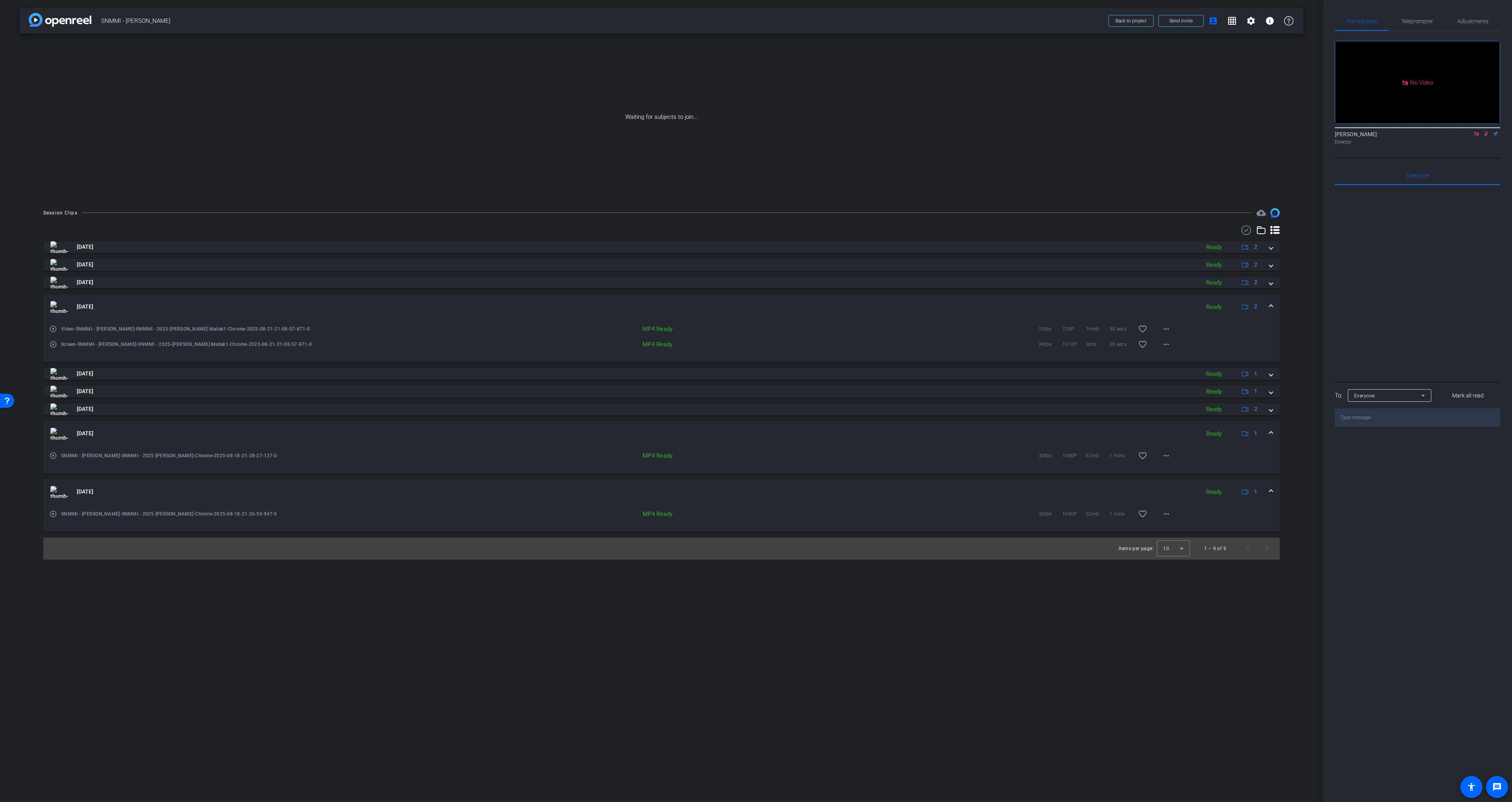
click at [756, 305] on mat-panel-title "Aug 21, 2025" at bounding box center [623, 307] width 1146 height 12
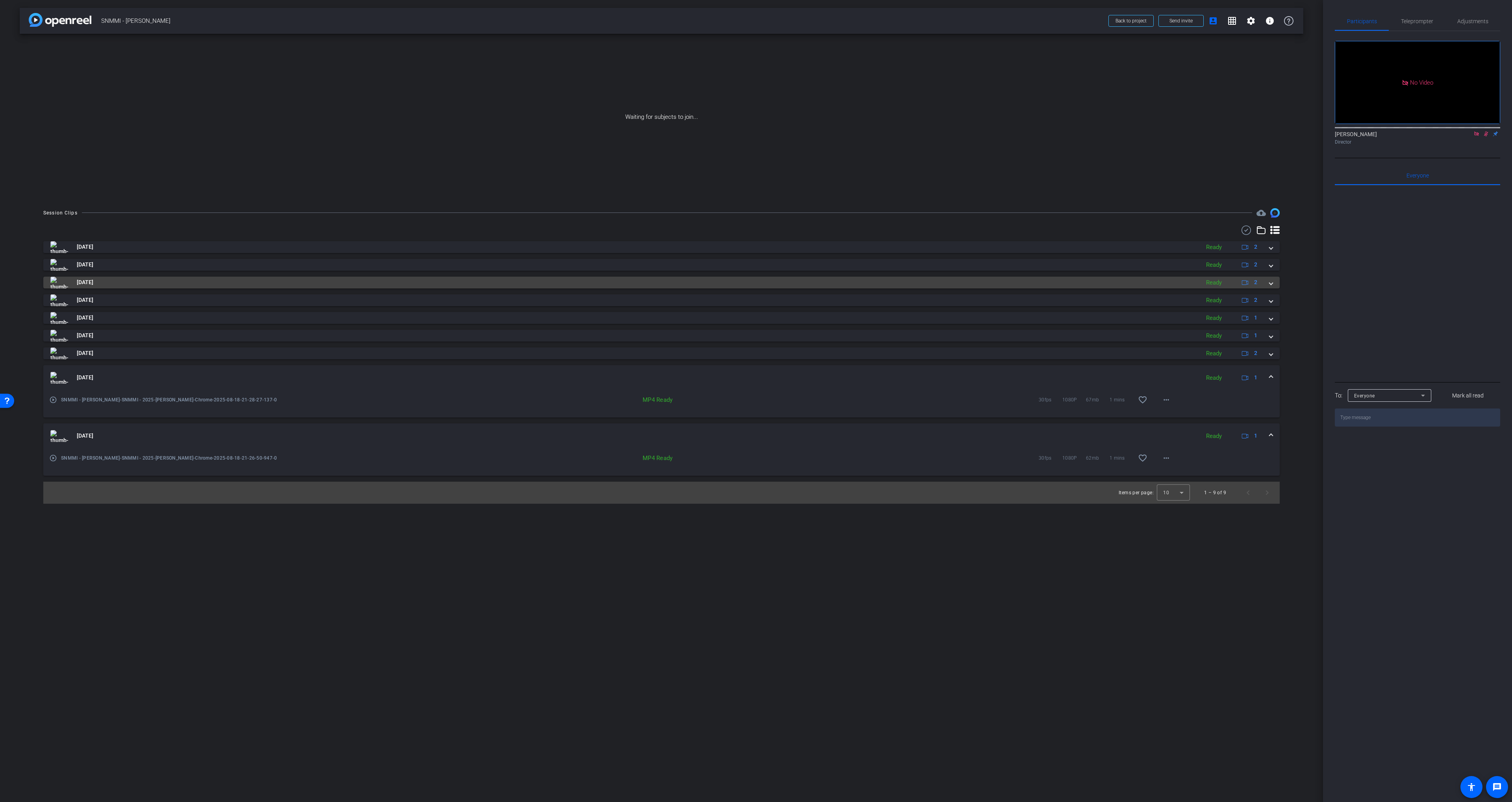
click at [702, 284] on mat-panel-title "Aug 21, 2025" at bounding box center [623, 283] width 1146 height 12
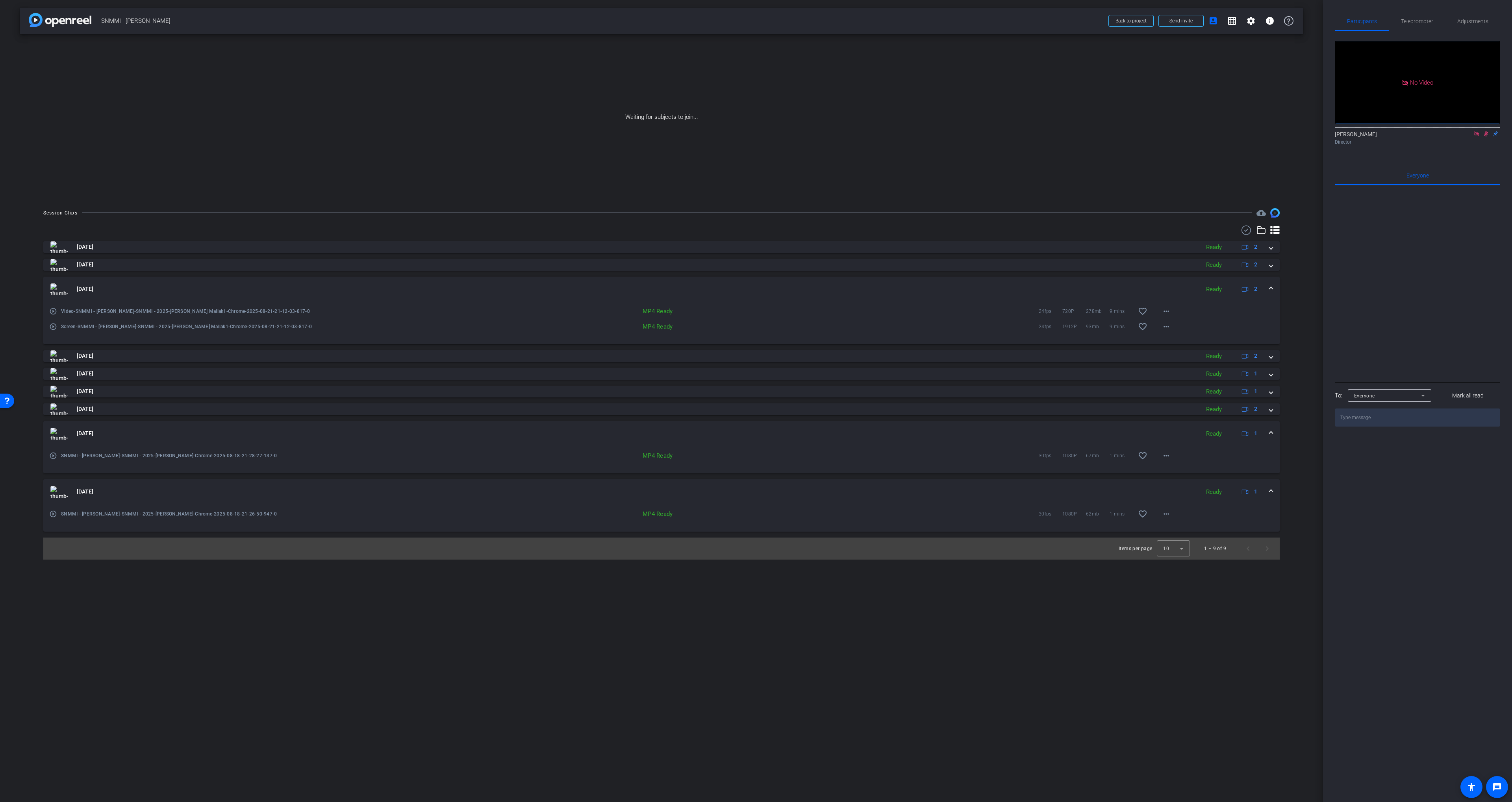
click at [1244, 230] on icon at bounding box center [1246, 230] width 12 height 9
click at [53, 286] on icon at bounding box center [55, 290] width 9 height 9
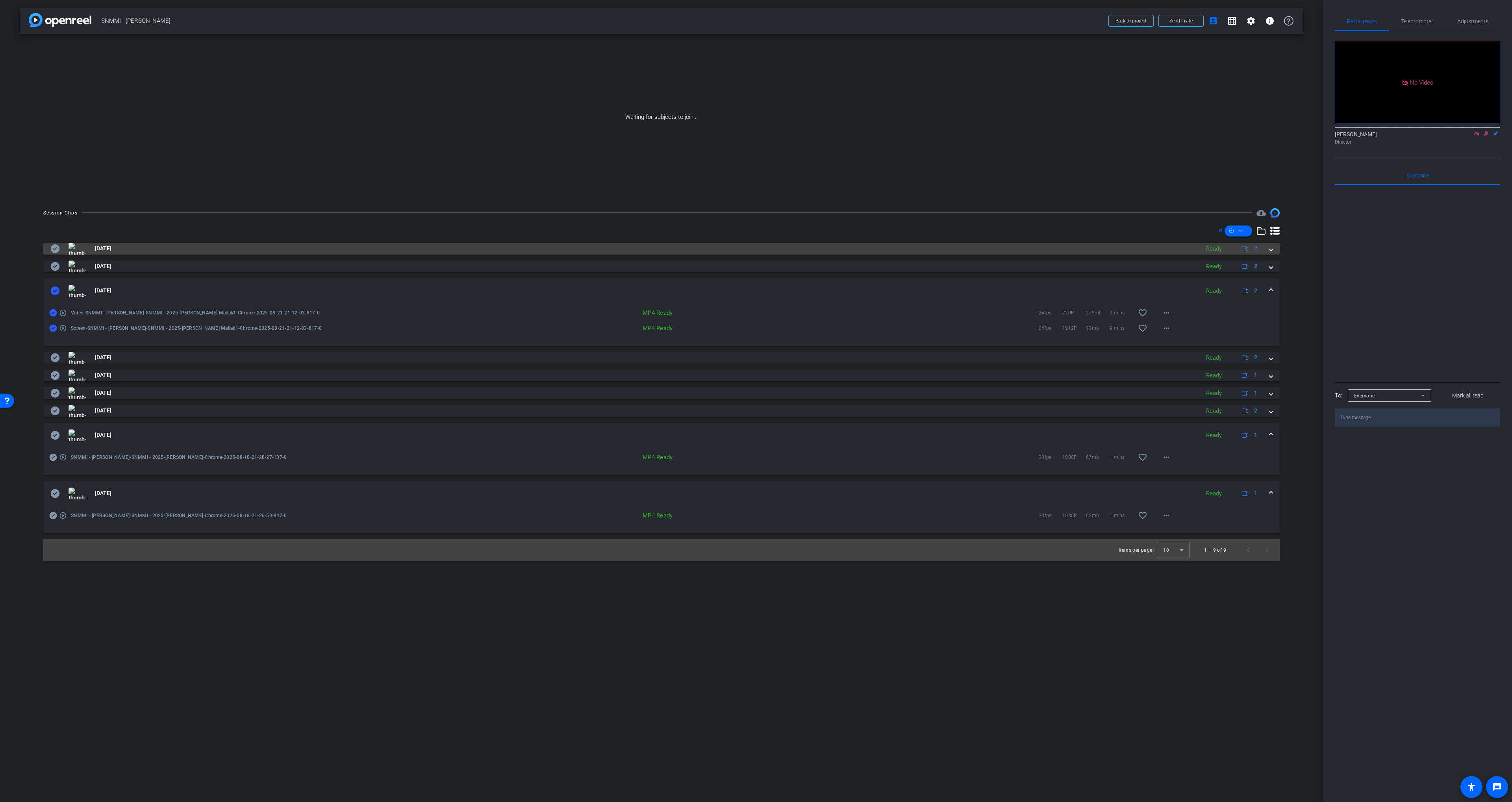
drag, startPoint x: 54, startPoint y: 270, endPoint x: 53, endPoint y: 250, distance: 20.0
click at [55, 268] on icon at bounding box center [55, 266] width 9 height 9
drag, startPoint x: 53, startPoint y: 250, endPoint x: 188, endPoint y: 252, distance: 135.0
click at [53, 250] on icon at bounding box center [55, 249] width 9 height 9
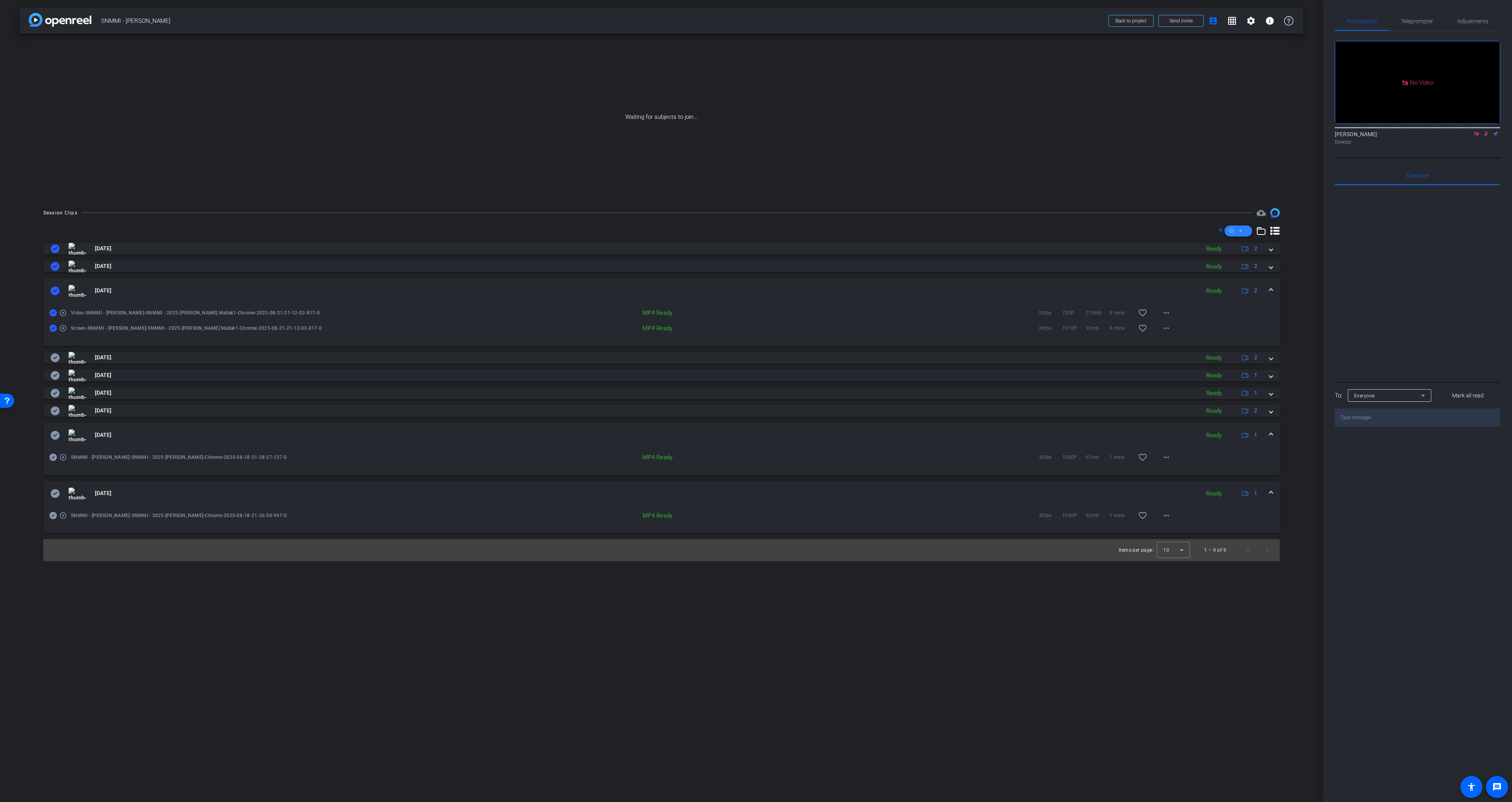
click at [1240, 228] on icon at bounding box center [1240, 231] width 4 height 10
click at [1249, 275] on span "Download MP4" at bounding box center [1251, 272] width 42 height 9
click at [136, 21] on span "SNMMI - [PERSON_NAME]" at bounding box center [602, 20] width 1003 height 15
drag, startPoint x: 155, startPoint y: 20, endPoint x: 164, endPoint y: 20, distance: 9.0
click at [164, 20] on span "SNMMI - [PERSON_NAME]" at bounding box center [602, 20] width 1003 height 15
